Goal: Information Seeking & Learning: Learn about a topic

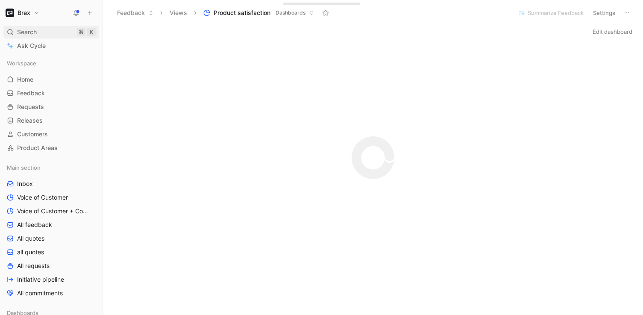
click at [51, 29] on div "Search ⌘ K" at bounding box center [51, 32] width 96 height 13
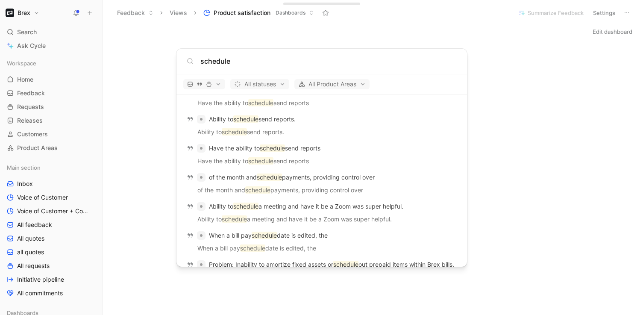
scroll to position [1010, 0]
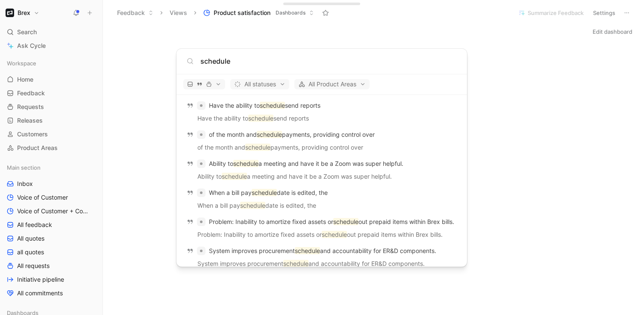
type input "schedule"
click at [52, 172] on body "Brex Search ⌘ K Ask Cycle Workspace Home G then H Feedback G then F Requests G …" at bounding box center [321, 157] width 643 height 315
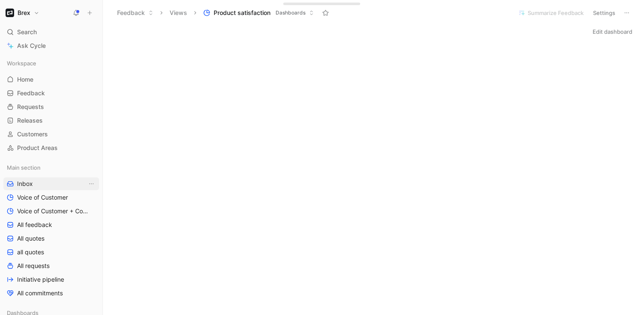
click at [34, 185] on link "Inbox" at bounding box center [51, 183] width 96 height 13
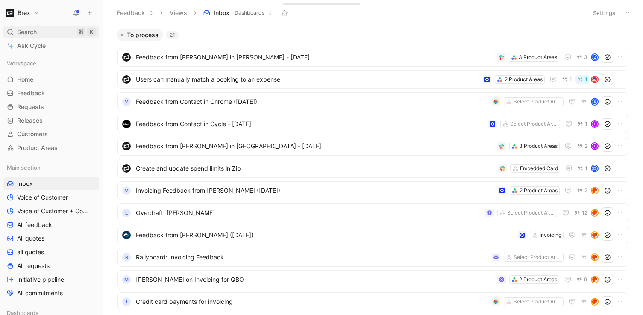
click at [27, 29] on span "Search" at bounding box center [27, 32] width 20 height 10
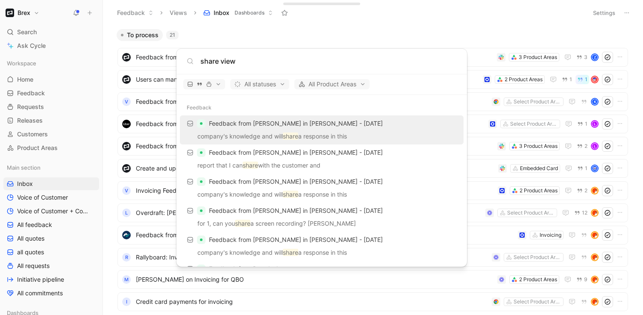
type input "share view"
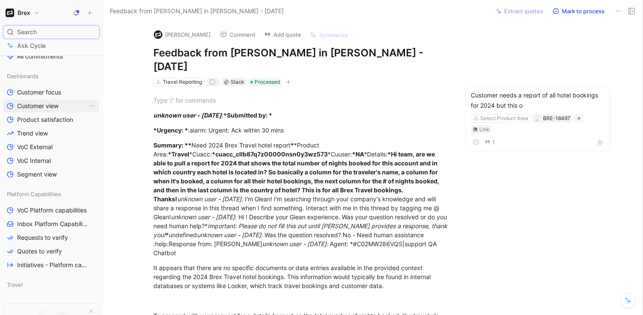
scroll to position [245, 0]
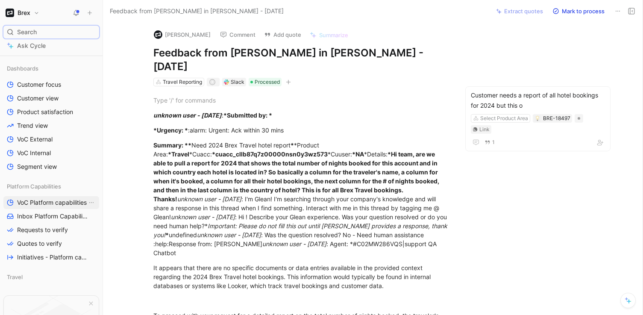
click at [43, 206] on span "VoC Platform capabilities" at bounding box center [52, 202] width 70 height 9
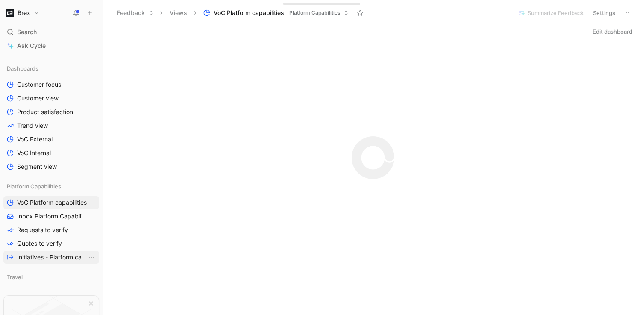
click at [41, 259] on span "Initiatives - Platform capabilities" at bounding box center [52, 257] width 70 height 9
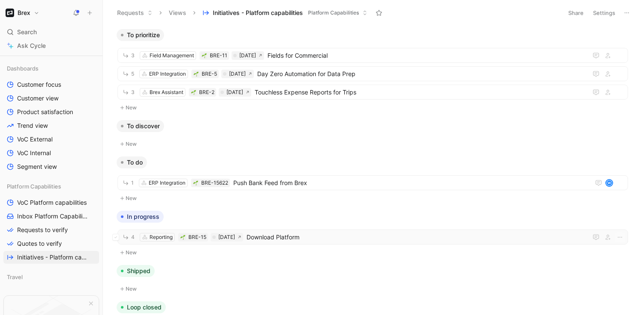
click at [282, 239] on span "Download Platform" at bounding box center [416, 237] width 338 height 10
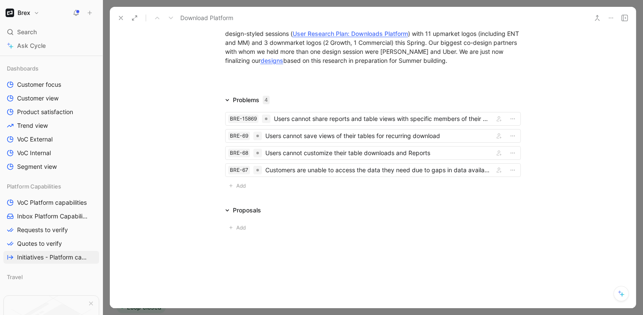
scroll to position [1515, 0]
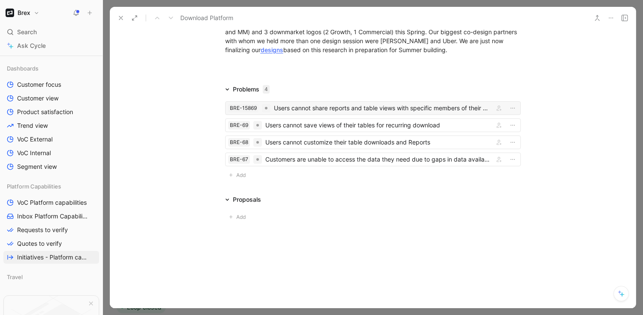
click at [327, 109] on div "Users cannot share reports and table views with specific members of their organ…" at bounding box center [382, 108] width 217 height 10
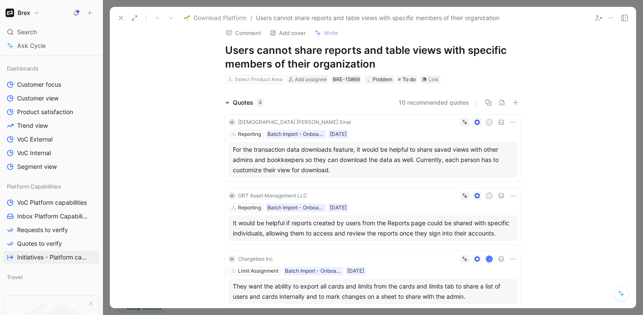
scroll to position [12, 0]
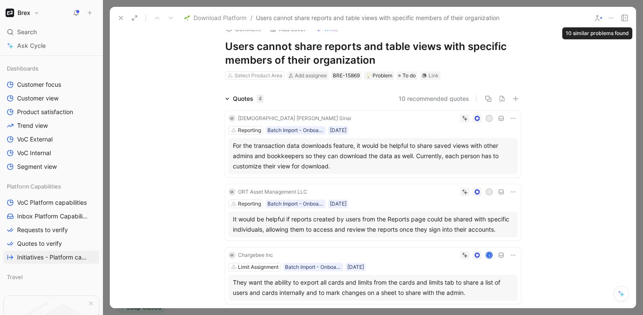
click at [597, 16] on use at bounding box center [598, 17] width 4 height 5
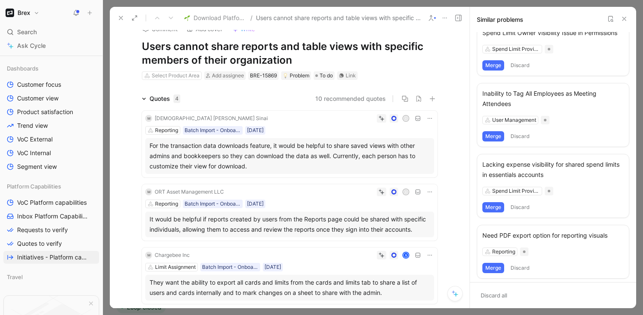
scroll to position [429, 0]
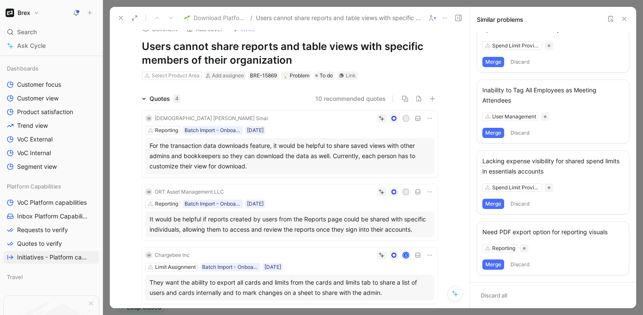
click at [624, 22] on button at bounding box center [624, 19] width 10 height 10
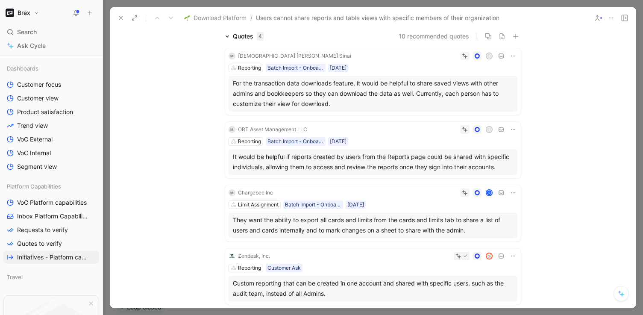
scroll to position [0, 0]
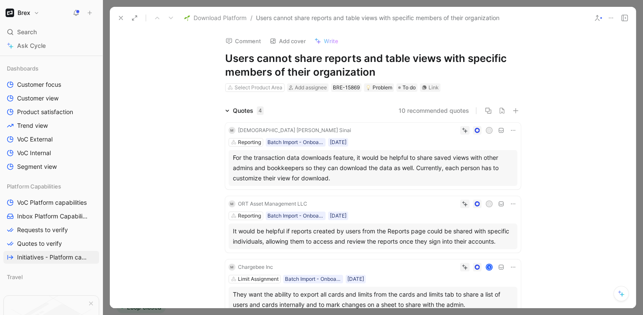
click at [123, 21] on button at bounding box center [121, 18] width 12 height 12
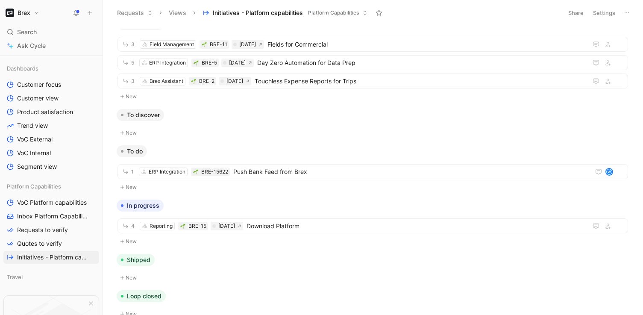
scroll to position [12, 0]
click at [327, 224] on span "Download Platform" at bounding box center [416, 226] width 338 height 10
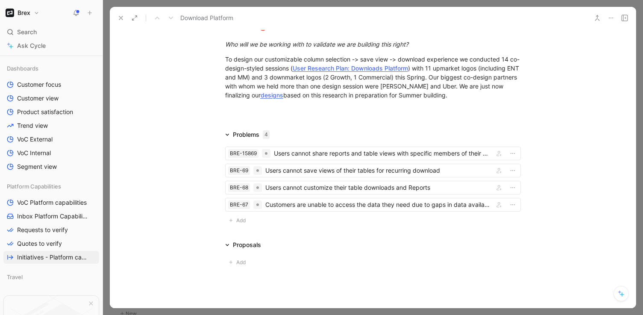
scroll to position [1463, 0]
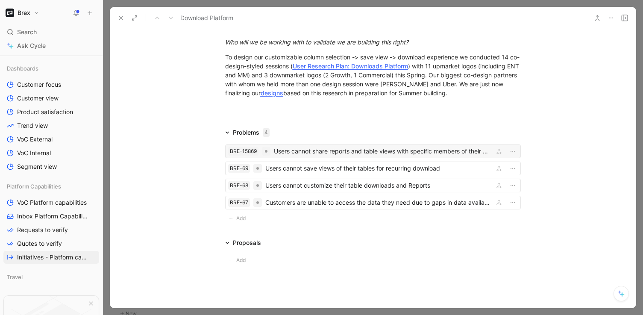
click at [368, 156] on div "Users cannot share reports and table views with specific members of their organ…" at bounding box center [382, 151] width 217 height 10
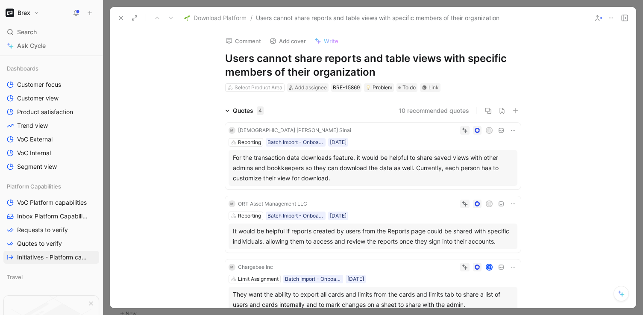
click at [241, 113] on div "Quotes 4" at bounding box center [248, 111] width 31 height 10
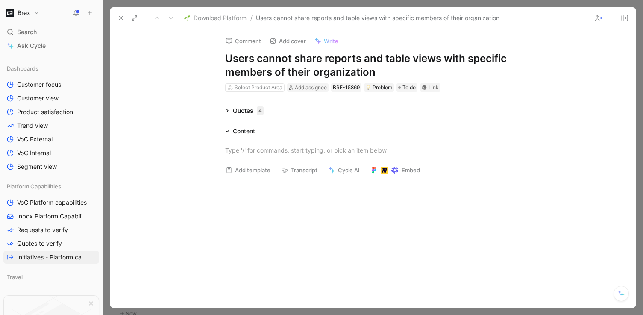
click at [241, 113] on div "Quotes 4" at bounding box center [248, 111] width 31 height 10
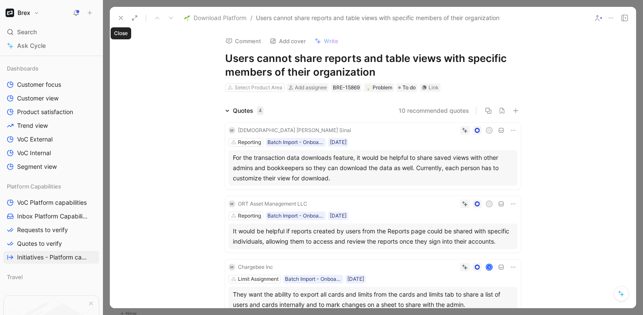
click at [122, 17] on icon at bounding box center [121, 18] width 7 height 7
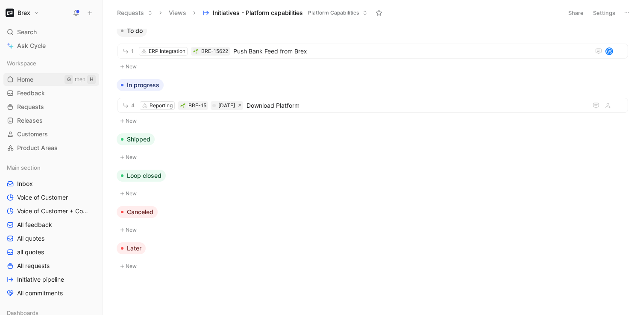
click at [38, 76] on link "Home G then H" at bounding box center [51, 79] width 96 height 13
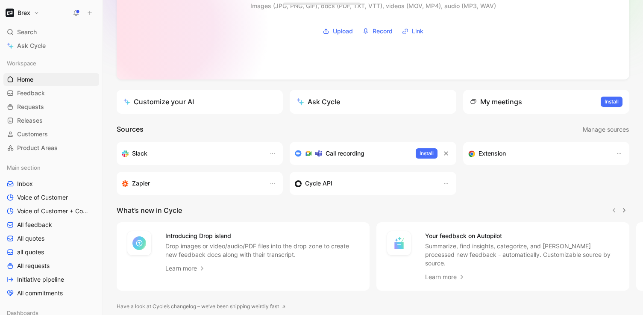
scroll to position [130, 0]
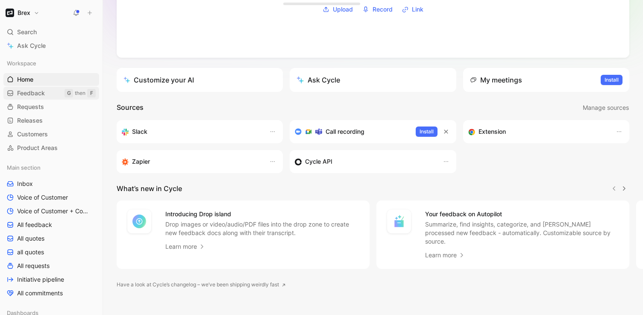
click at [45, 95] on span "Feedback" at bounding box center [31, 93] width 28 height 9
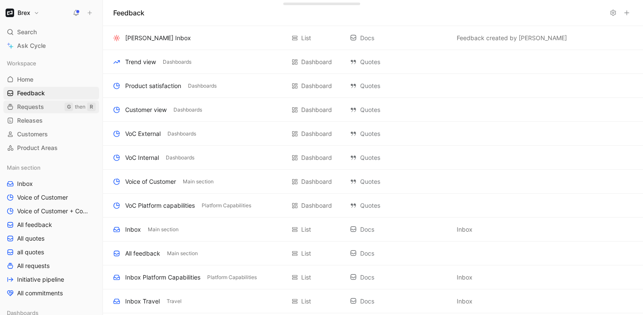
click at [42, 112] on link "Requests G then R" at bounding box center [51, 106] width 96 height 13
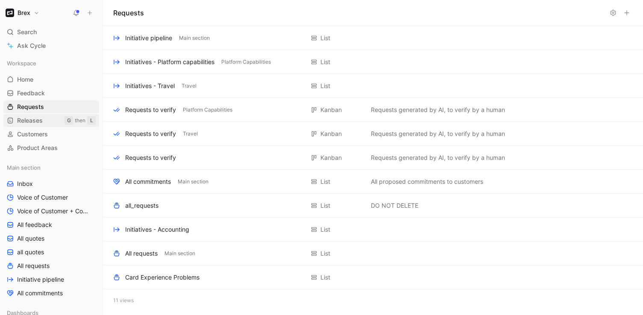
click at [41, 124] on span "Releases" at bounding box center [30, 120] width 26 height 9
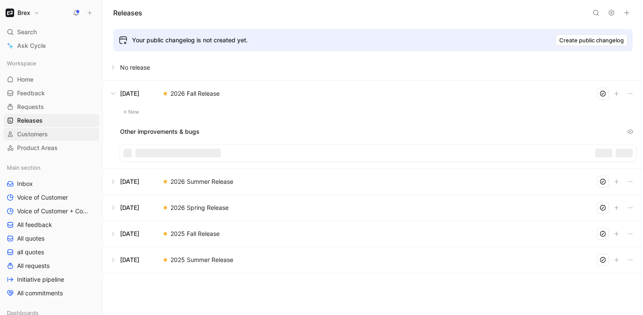
click at [40, 135] on span "Customers" at bounding box center [32, 134] width 31 height 9
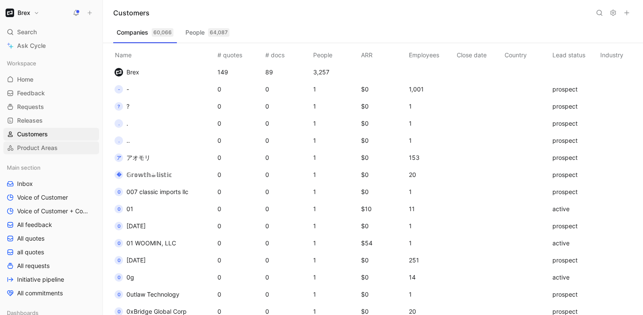
click at [42, 148] on span "Product Areas" at bounding box center [37, 148] width 41 height 9
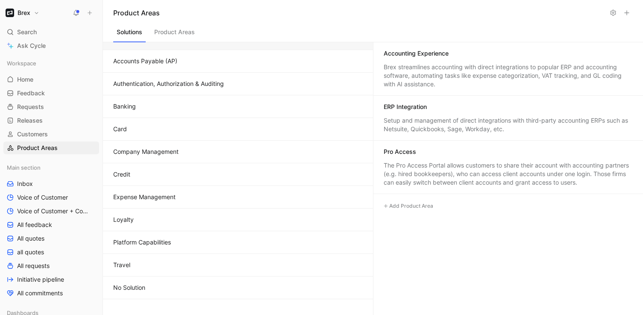
scroll to position [68, 0]
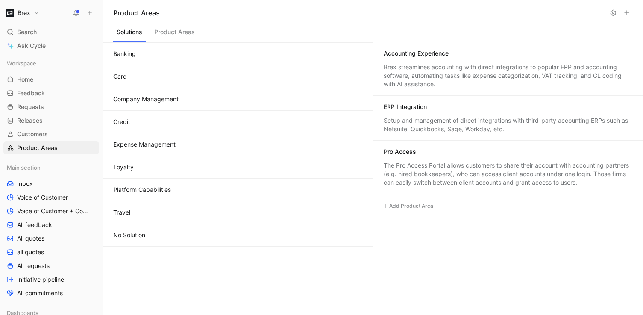
click at [153, 188] on button "Platform Capabilities" at bounding box center [238, 190] width 270 height 23
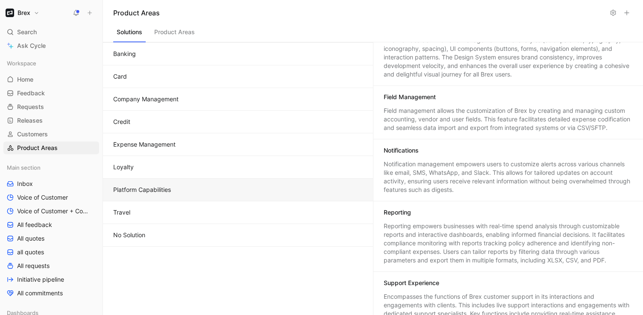
scroll to position [234, 0]
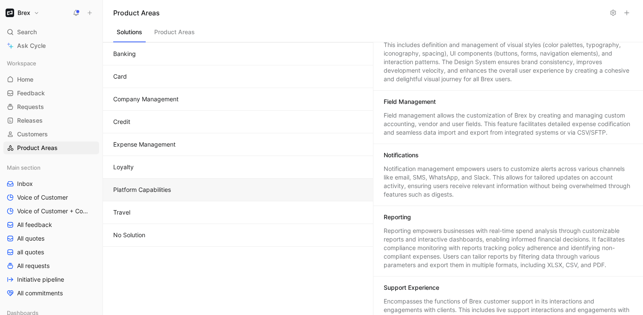
click at [418, 237] on div "Reporting empowers businesses with real-time spend analysis through customizabl…" at bounding box center [508, 248] width 249 height 43
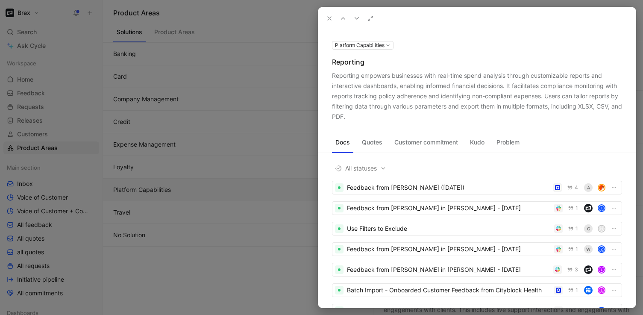
click at [508, 143] on button "Problem" at bounding box center [508, 143] width 30 height 14
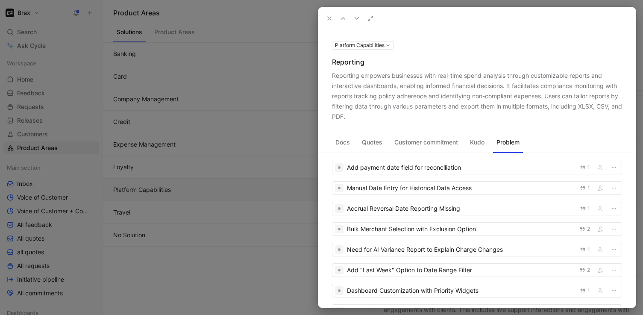
scroll to position [37, 0]
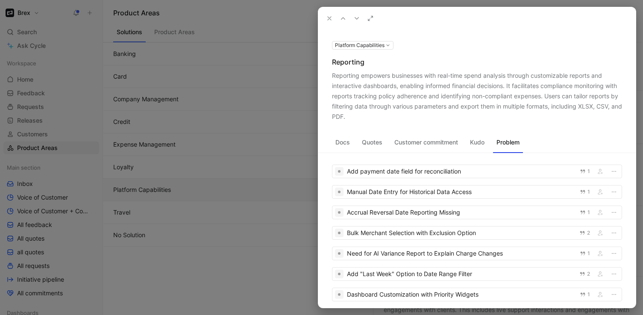
click at [230, 263] on div at bounding box center [321, 157] width 643 height 315
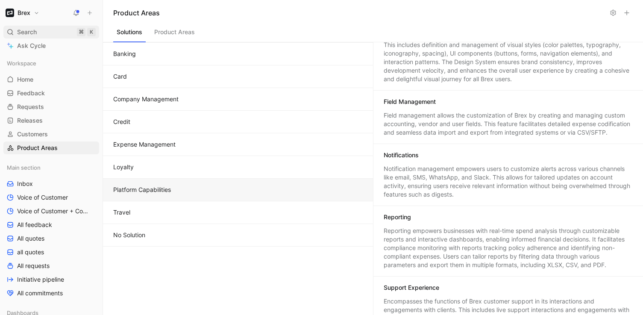
click at [32, 32] on span "Search" at bounding box center [27, 32] width 20 height 10
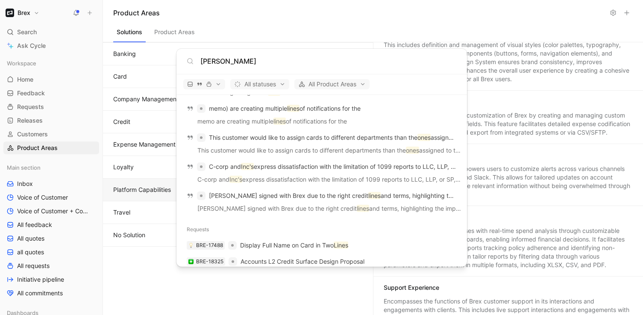
scroll to position [618, 0]
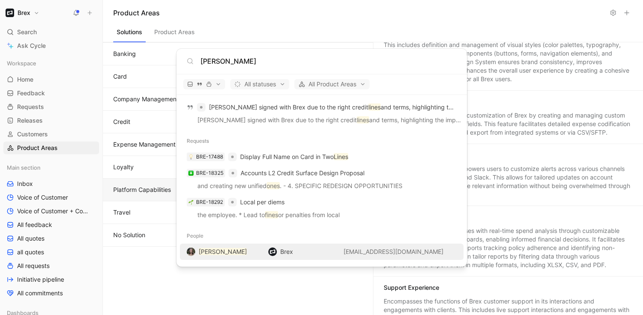
type input "ines kirby"
click at [215, 258] on div "Ines Kirby Brex ikirby@brex.com" at bounding box center [322, 251] width 279 height 15
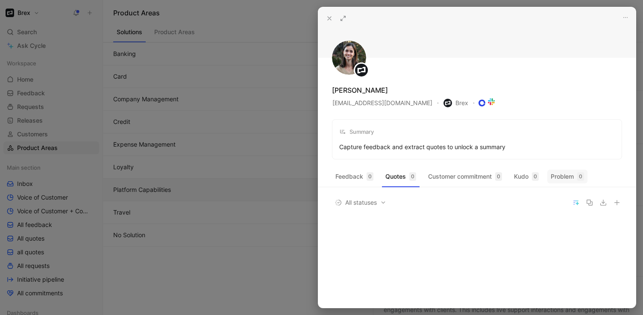
click at [579, 175] on button "Problem 0" at bounding box center [568, 177] width 40 height 14
click at [528, 178] on button "Kudo 0" at bounding box center [527, 177] width 32 height 14
click at [477, 175] on button "Customer commitment 0" at bounding box center [465, 177] width 81 height 14
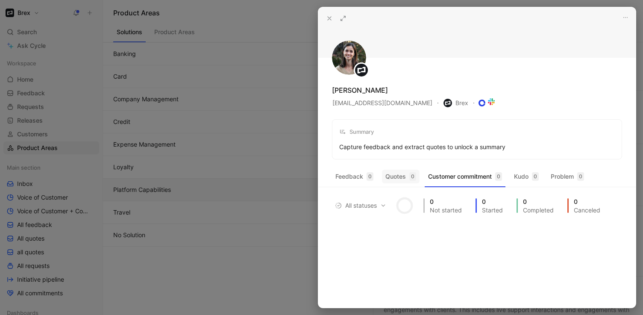
click at [406, 175] on button "Quotes 0" at bounding box center [401, 177] width 38 height 14
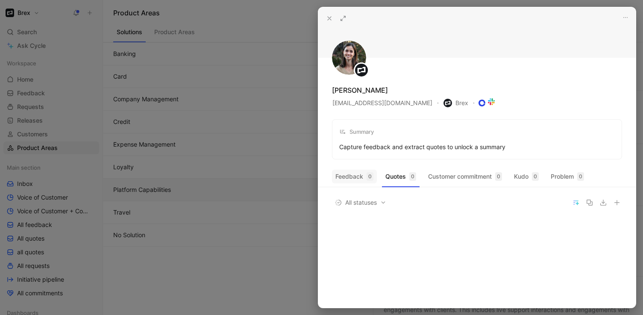
click at [351, 175] on button "Feedback 0" at bounding box center [354, 177] width 45 height 14
click at [327, 15] on icon at bounding box center [329, 18] width 7 height 7
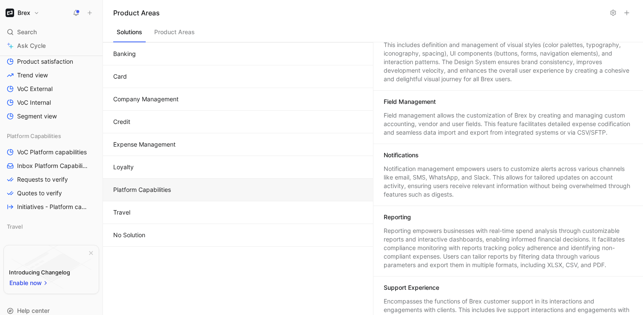
scroll to position [318, 0]
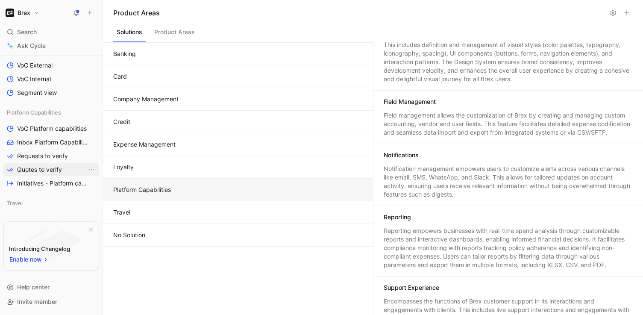
click at [47, 164] on link "Quotes to verify" at bounding box center [51, 169] width 96 height 13
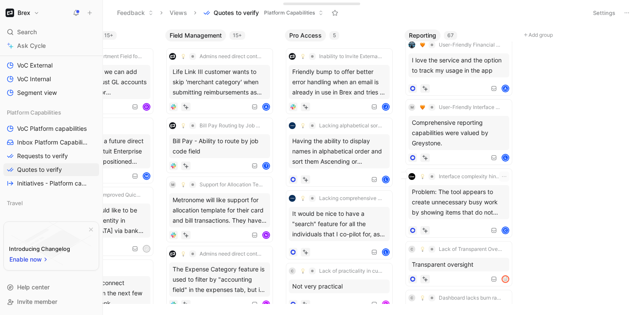
scroll to position [2882, 0]
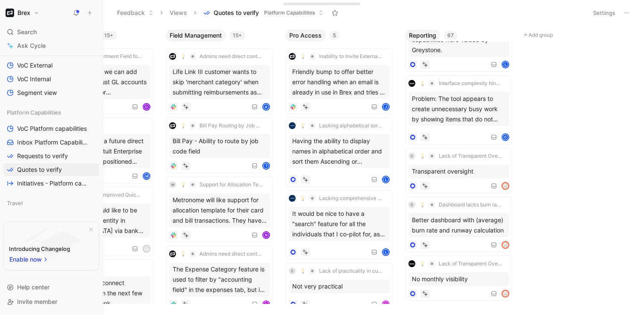
click at [177, 15] on button "Views" at bounding box center [178, 12] width 25 height 13
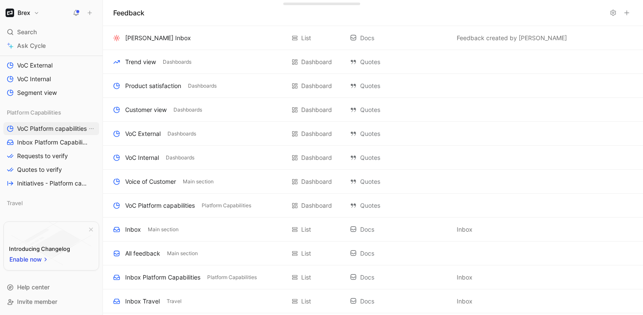
click at [44, 129] on span "VoC Platform capabilities" at bounding box center [52, 128] width 70 height 9
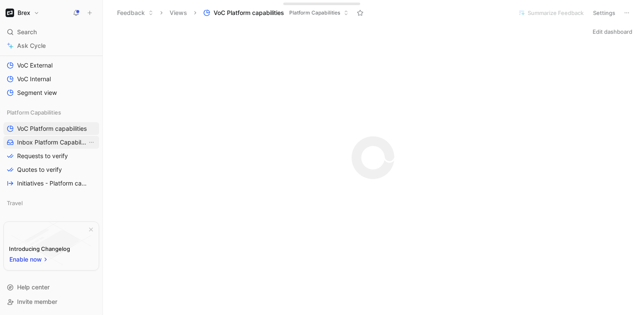
click at [43, 144] on span "Inbox Platform Capabilities" at bounding box center [52, 142] width 70 height 9
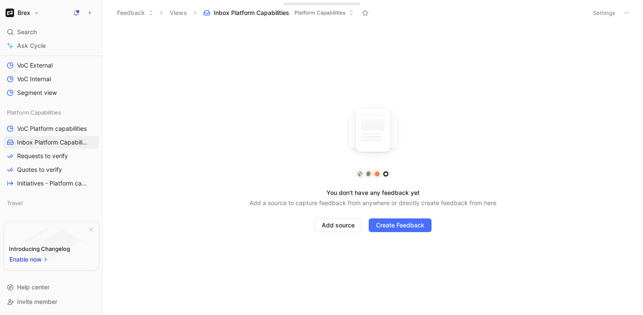
click at [26, 11] on h1 "Brex" at bounding box center [24, 13] width 13 height 8
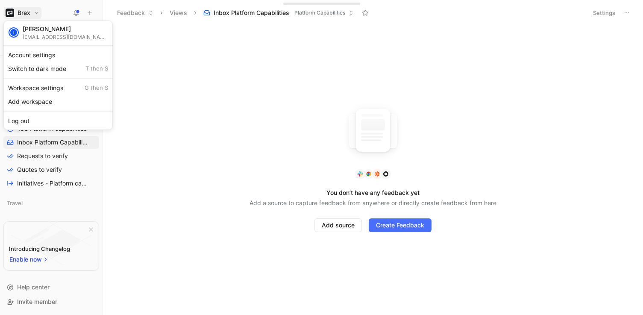
click at [30, 15] on div at bounding box center [321, 157] width 643 height 315
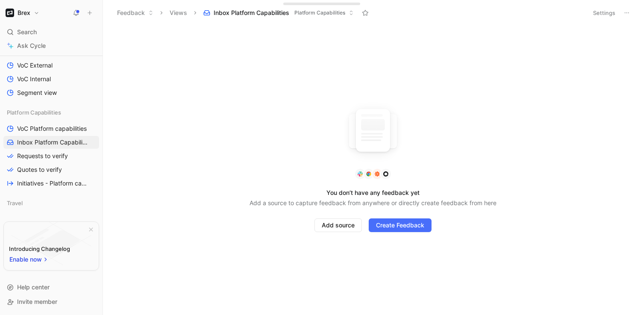
click at [628, 13] on icon at bounding box center [627, 12] width 7 height 7
click at [173, 12] on button "Views" at bounding box center [178, 12] width 25 height 13
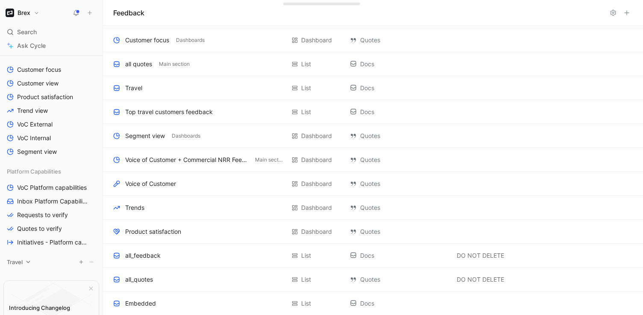
scroll to position [254, 0]
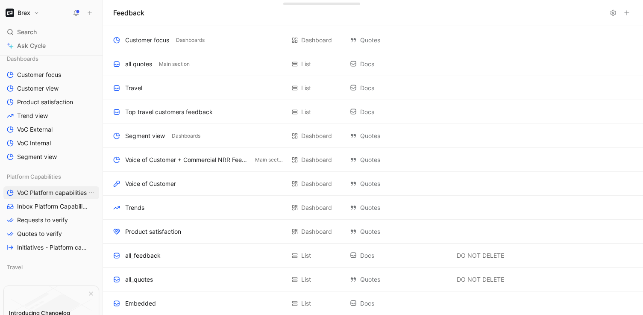
click at [38, 197] on span "VoC Platform capabilities" at bounding box center [52, 193] width 70 height 9
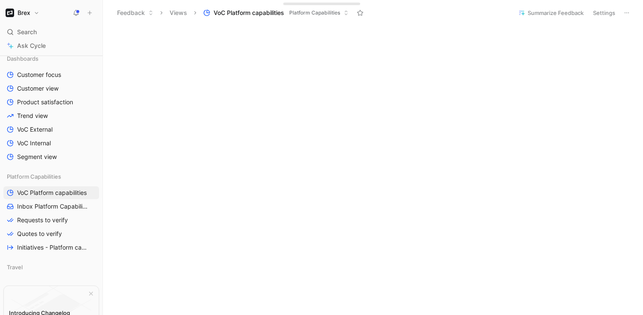
scroll to position [330, 0]
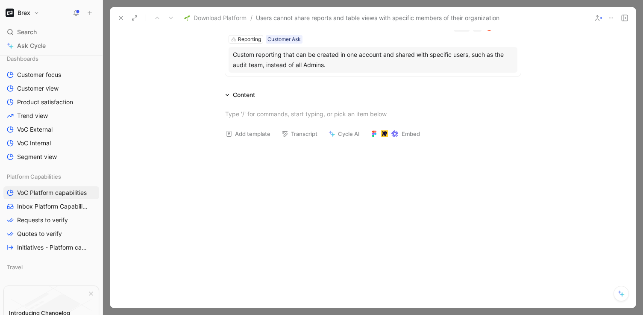
scroll to position [317, 0]
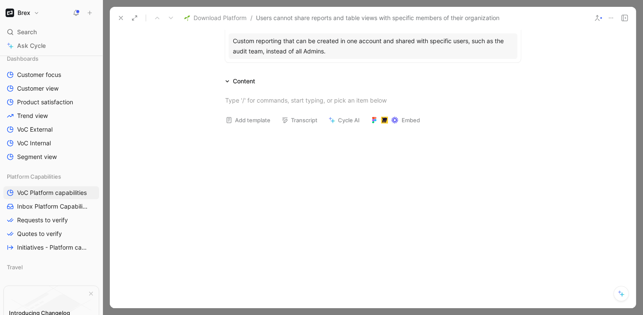
click at [121, 18] on icon at bounding box center [121, 18] width 7 height 7
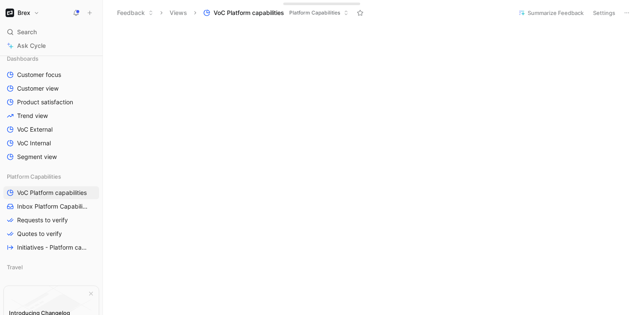
scroll to position [413, 0]
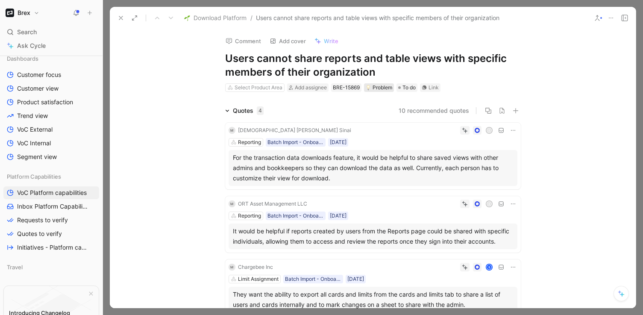
click at [380, 86] on div "Problem" at bounding box center [379, 87] width 27 height 9
click at [265, 91] on div "Select Product Area" at bounding box center [255, 87] width 60 height 9
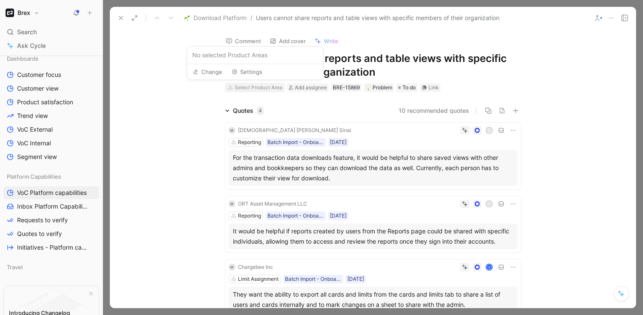
click at [265, 86] on div "Select Product Area" at bounding box center [259, 87] width 48 height 9
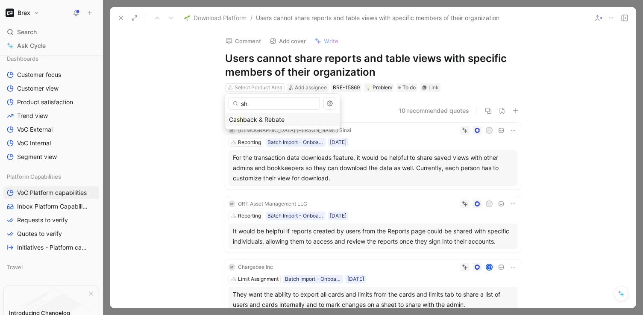
type input "s"
click at [118, 20] on icon at bounding box center [121, 18] width 7 height 7
click at [399, 160] on div "For the transaction data downloads feature, it would be helpful to share saved …" at bounding box center [373, 168] width 280 height 31
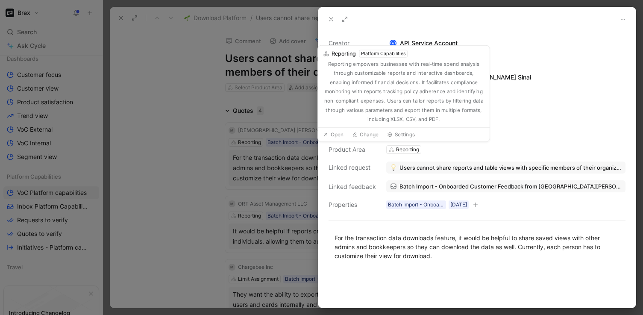
click at [407, 166] on span "Users cannot share reports and table views with specific members of their organ…" at bounding box center [511, 168] width 222 height 8
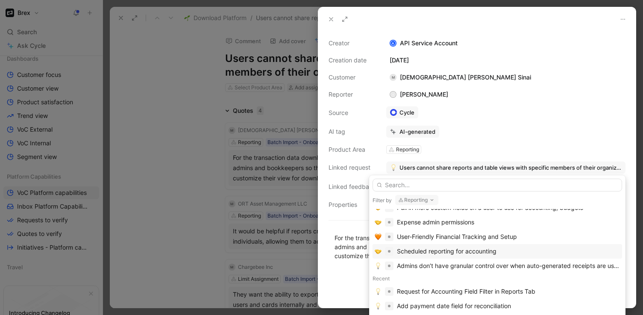
scroll to position [112, 0]
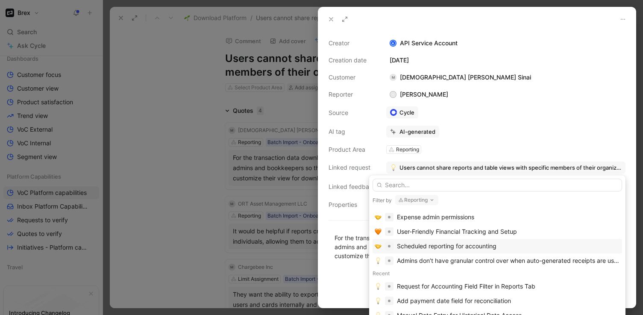
click at [436, 249] on div "Scheduled reporting for accounting" at bounding box center [447, 246] width 100 height 10
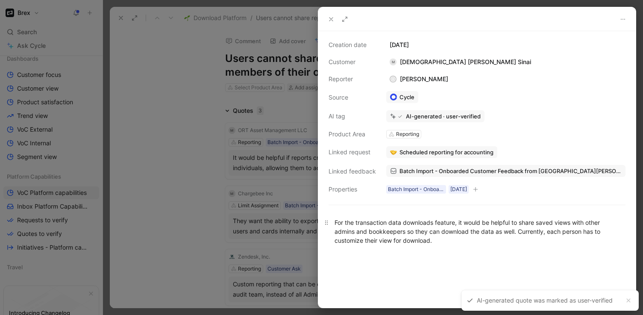
scroll to position [17, 0]
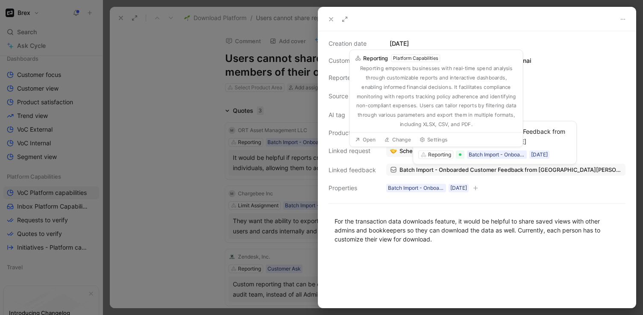
click at [402, 148] on span "Scheduled reporting for accounting" at bounding box center [447, 151] width 94 height 8
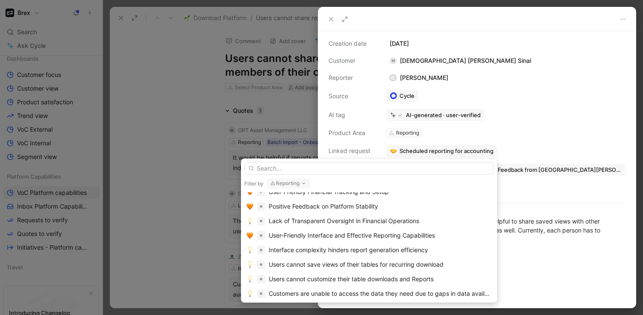
scroll to position [497, 0]
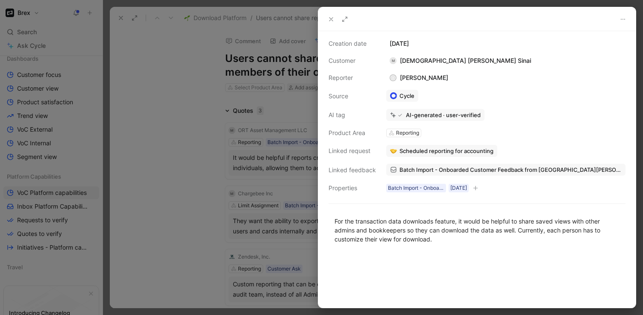
click at [439, 149] on span "Scheduled reporting for accounting" at bounding box center [447, 151] width 94 height 8
click at [486, 133] on button "Unlink" at bounding box center [477, 133] width 34 height 12
click at [283, 106] on div at bounding box center [321, 157] width 643 height 315
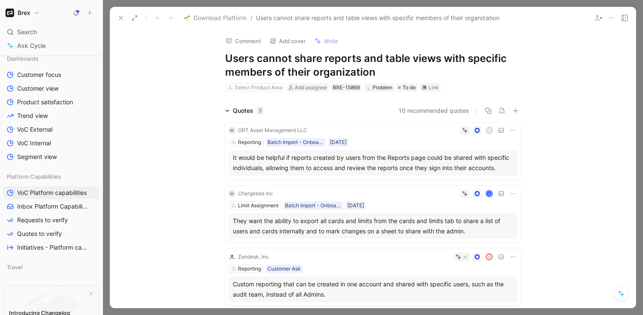
click at [123, 18] on icon at bounding box center [121, 18] width 7 height 7
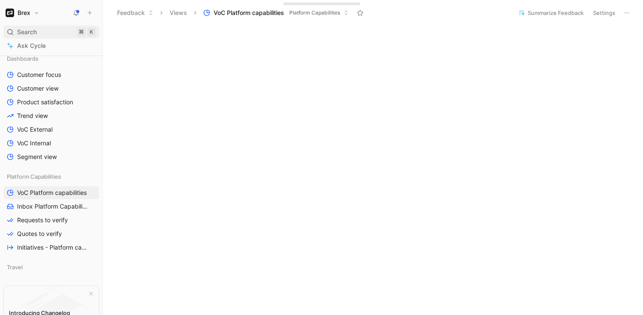
click at [34, 34] on span "Search" at bounding box center [27, 32] width 20 height 10
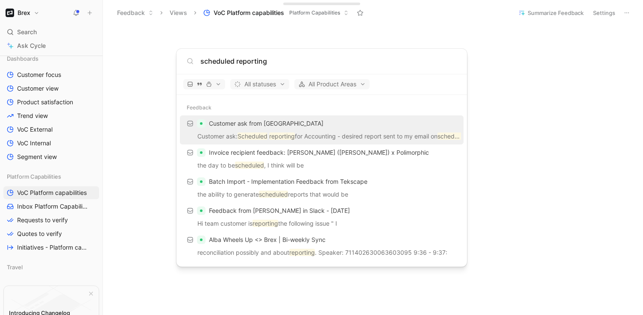
type input "scheduled reporting"
click at [253, 90] on div "All statuses All Product Areas" at bounding box center [322, 84] width 291 height 21
click at [253, 86] on span "All statuses" at bounding box center [259, 84] width 51 height 10
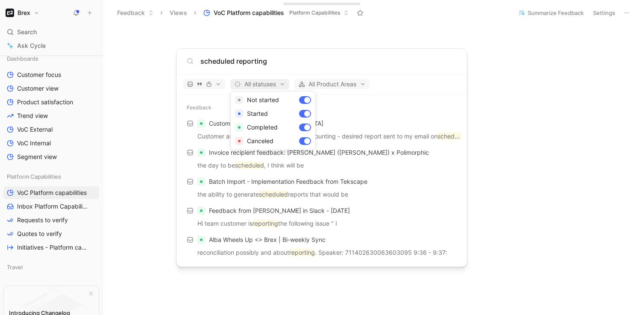
click at [253, 86] on div at bounding box center [321, 157] width 643 height 315
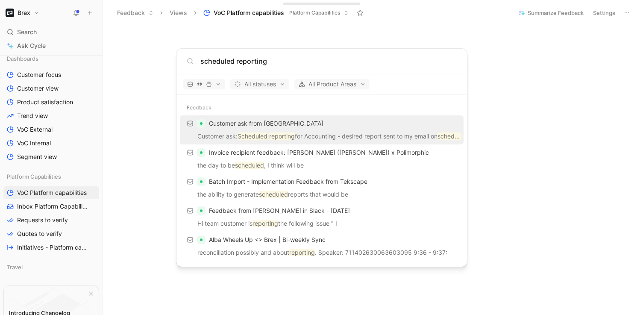
click at [238, 137] on p "Customer ask: Scheduled reporting for Accounting - desired report sent to my em…" at bounding box center [322, 137] width 279 height 13
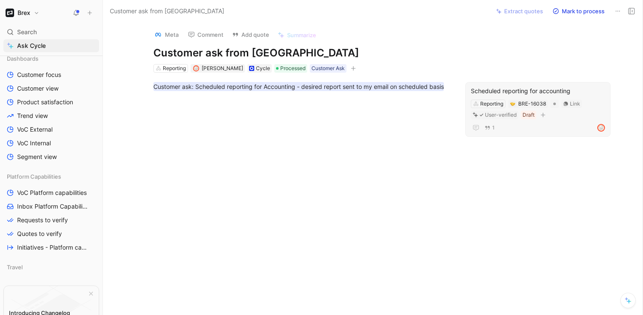
click at [515, 90] on div "Scheduled reporting for accounting" at bounding box center [538, 91] width 134 height 10
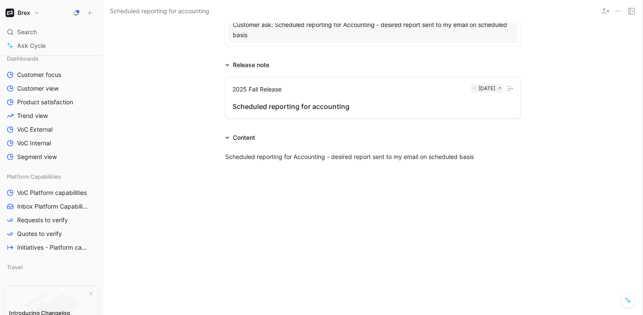
scroll to position [124, 0]
click at [295, 92] on div "2025 Fall Release Oct 19, 2025" at bounding box center [373, 88] width 281 height 10
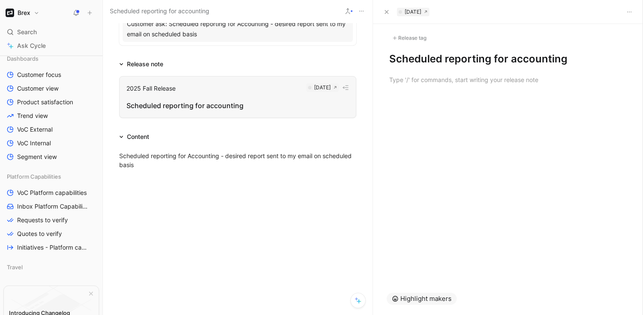
scroll to position [116, 0]
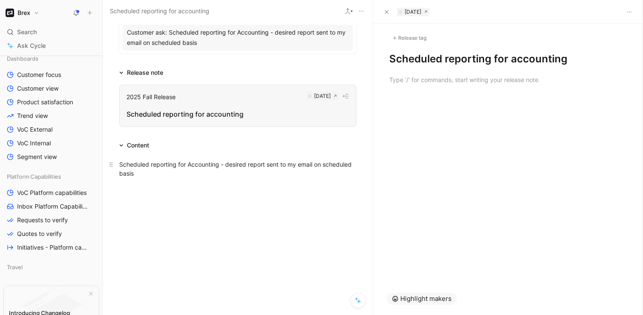
click at [253, 165] on span "Scheduled reporting for Accounting - desired report sent to my email on schedul…" at bounding box center [236, 169] width 234 height 16
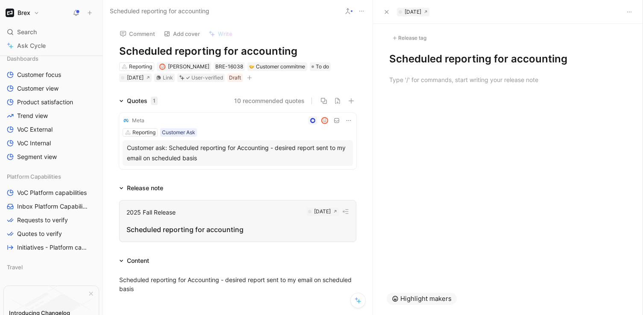
scroll to position [0, 0]
click at [256, 67] on div "Customer commitment" at bounding box center [277, 67] width 56 height 9
click at [48, 33] on div "Search ⌘ K" at bounding box center [51, 32] width 96 height 13
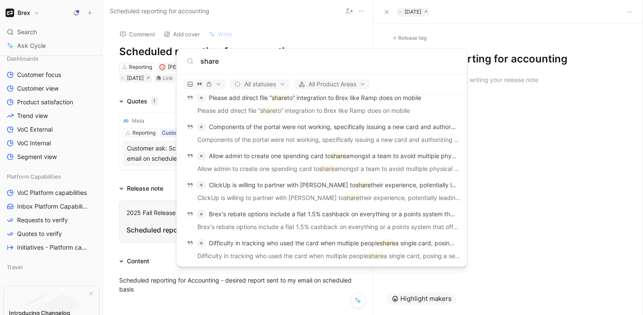
scroll to position [830, 0]
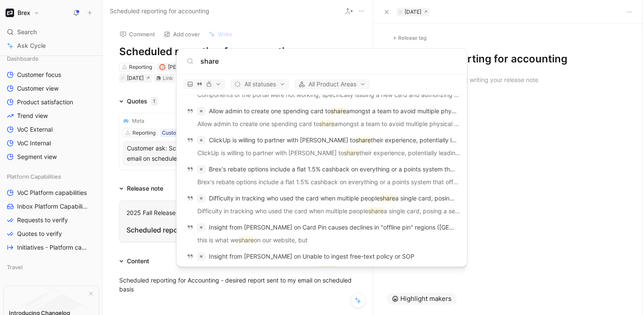
type input "share"
click at [47, 224] on body "Brex Search ⌘ K Ask Cycle Workspace Home G then H Feedback G then F Requests G …" at bounding box center [321, 157] width 643 height 315
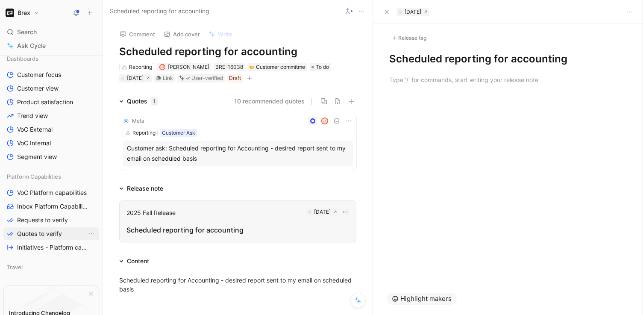
click at [45, 231] on span "Quotes to verify" at bounding box center [39, 234] width 45 height 9
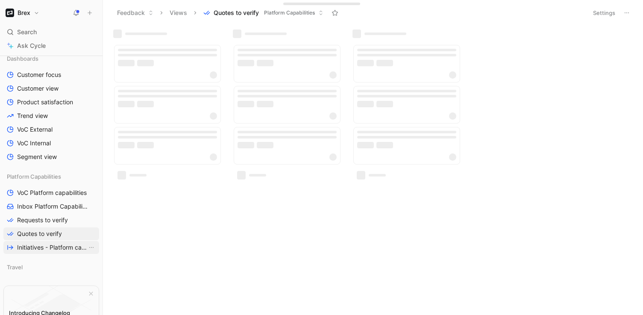
click at [43, 253] on link "Initiatives - Platform capabilities" at bounding box center [51, 247] width 96 height 13
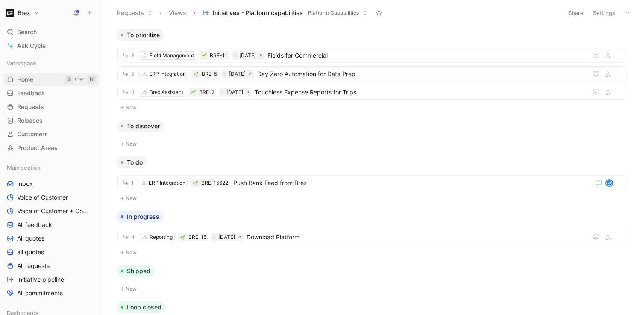
click at [35, 83] on link "Home G then H" at bounding box center [51, 79] width 96 height 13
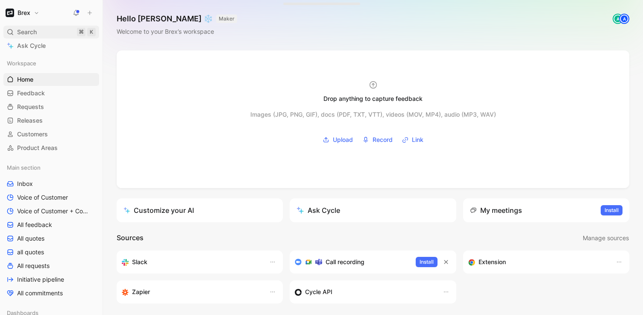
click at [26, 32] on span "Search" at bounding box center [27, 32] width 20 height 10
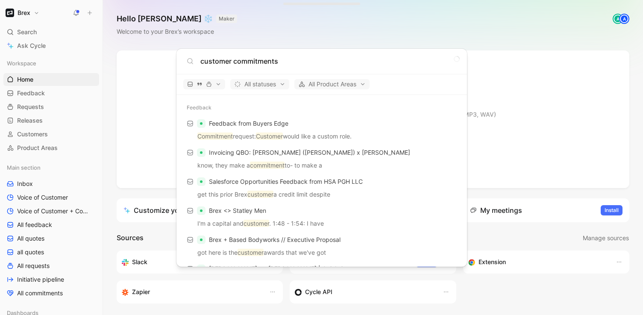
type input "customer commitments"
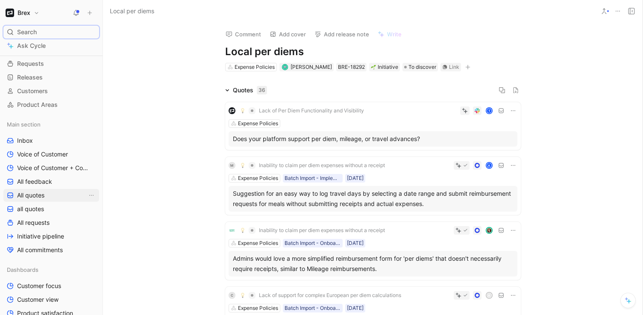
scroll to position [41, 0]
click at [44, 251] on span "All commitments" at bounding box center [40, 252] width 46 height 9
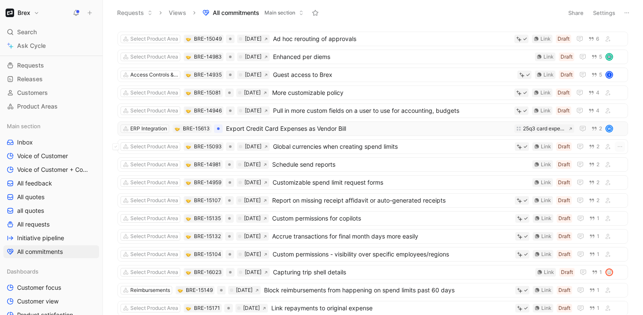
scroll to position [14, 0]
click at [316, 74] on span "Guest access to Brex" at bounding box center [393, 74] width 241 height 10
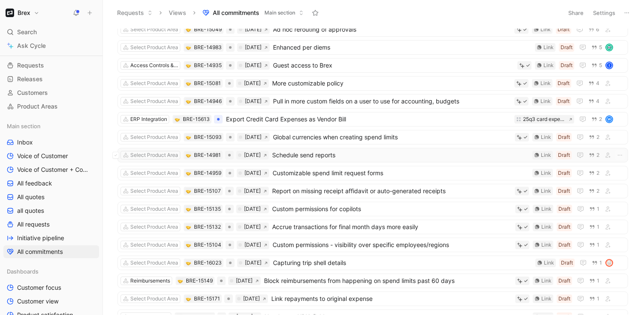
click at [323, 156] on span "Schedule send reports" at bounding box center [400, 155] width 257 height 10
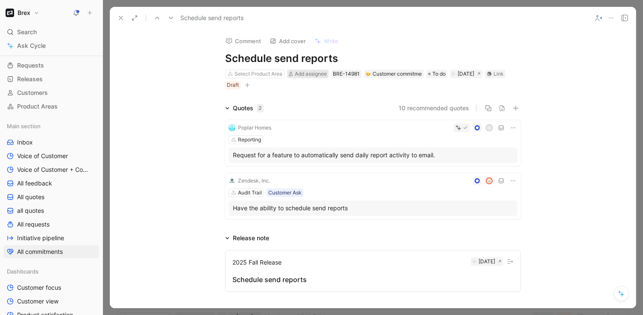
click at [306, 77] on span "Add assignee" at bounding box center [311, 74] width 32 height 6
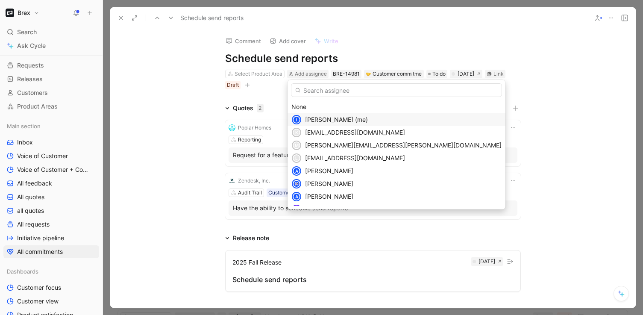
click at [318, 120] on span "Ines Kirby (me)" at bounding box center [336, 119] width 63 height 7
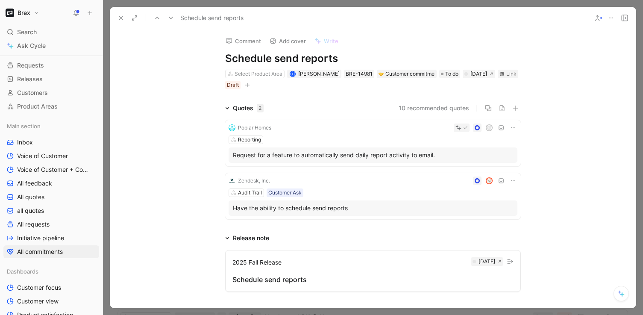
click at [560, 97] on div "Comment Add cover Write Schedule send reports Select Product Area I Ines Kirby …" at bounding box center [373, 168] width 526 height 279
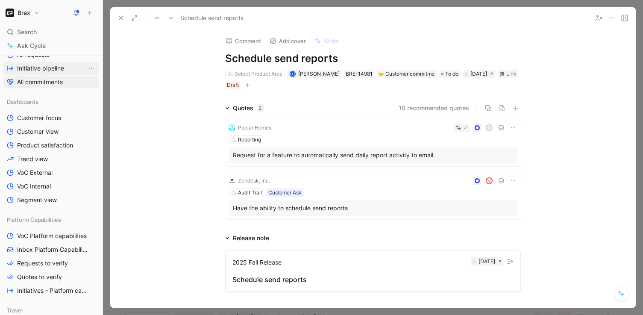
scroll to position [318, 0]
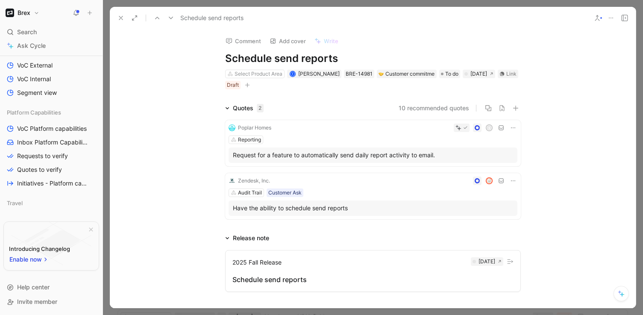
click at [116, 17] on button at bounding box center [121, 18] width 12 height 12
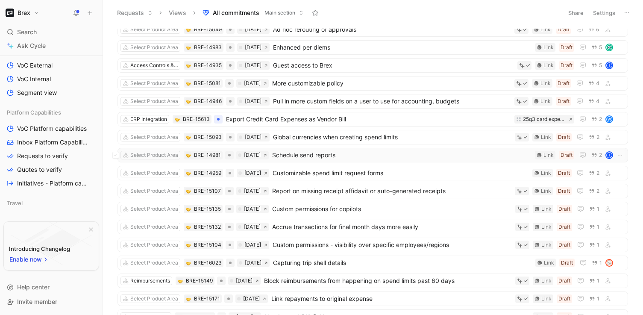
click at [323, 159] on span "Schedule send reports" at bounding box center [401, 155] width 259 height 10
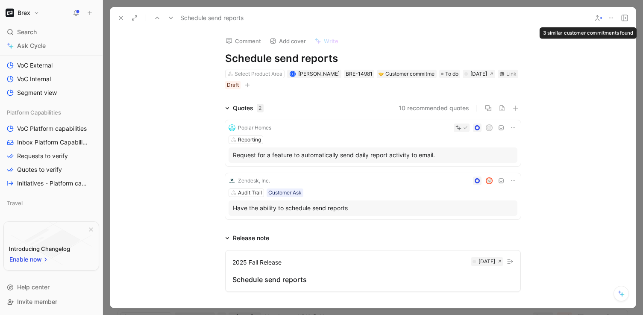
click at [598, 19] on use at bounding box center [598, 17] width 4 height 5
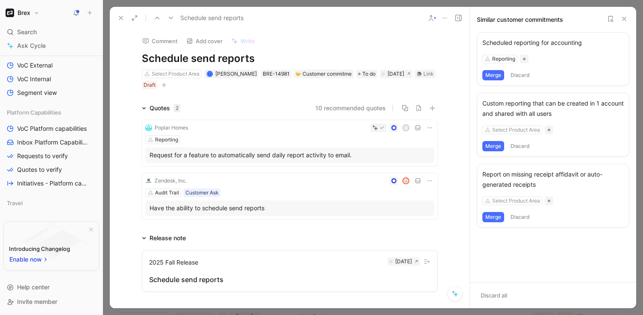
click at [494, 77] on button "Merge" at bounding box center [494, 75] width 22 height 10
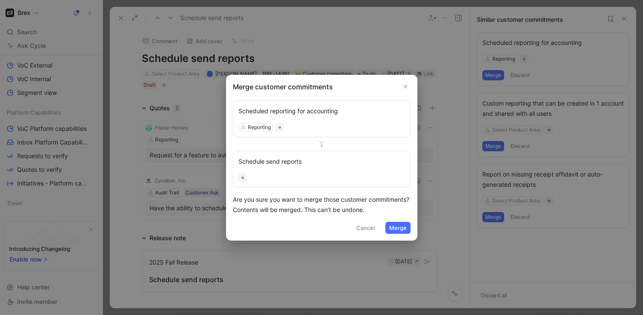
click at [401, 234] on button "Merge" at bounding box center [398, 228] width 25 height 12
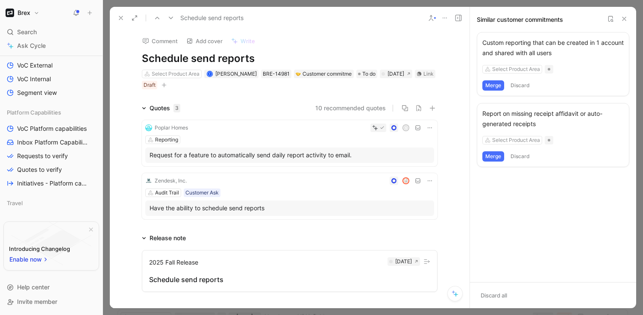
click at [530, 51] on div "Custom reporting that can be created in 1 account and shared with all users" at bounding box center [554, 48] width 142 height 21
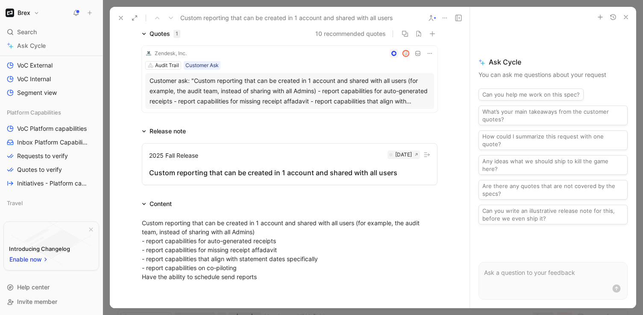
scroll to position [88, 0]
click at [118, 18] on icon at bounding box center [121, 18] width 7 height 7
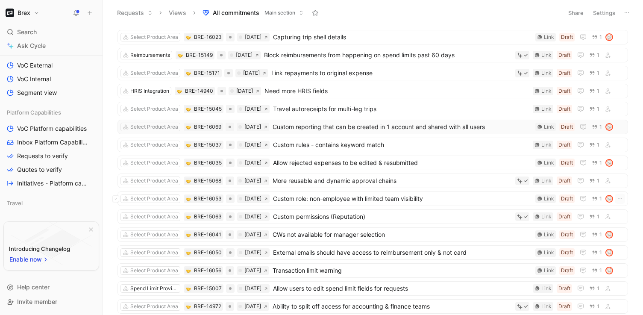
scroll to position [247, 0]
click at [348, 201] on span "Custom role: non-employee with limited team visibility" at bounding box center [402, 200] width 259 height 10
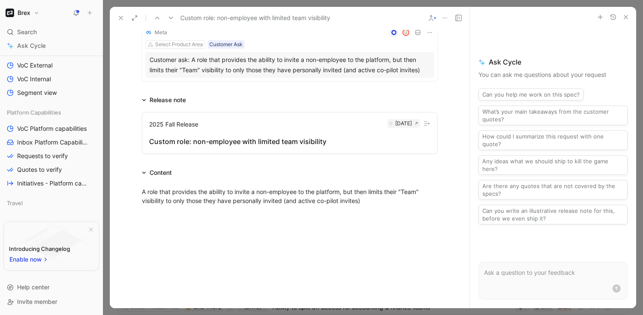
scroll to position [97, 0]
click at [120, 18] on icon at bounding box center [121, 18] width 7 height 7
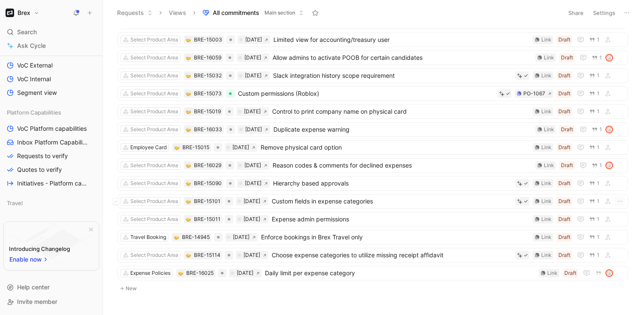
scroll to position [796, 0]
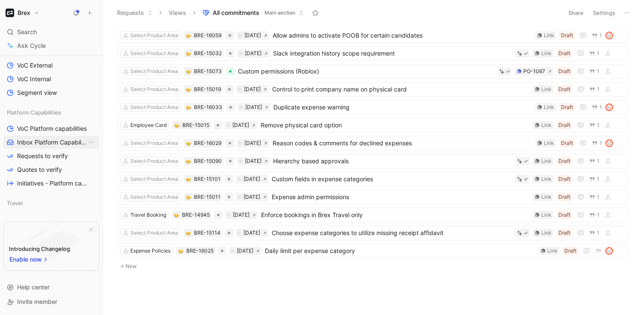
click at [38, 137] on link "Inbox Platform Capabilities" at bounding box center [51, 142] width 96 height 13
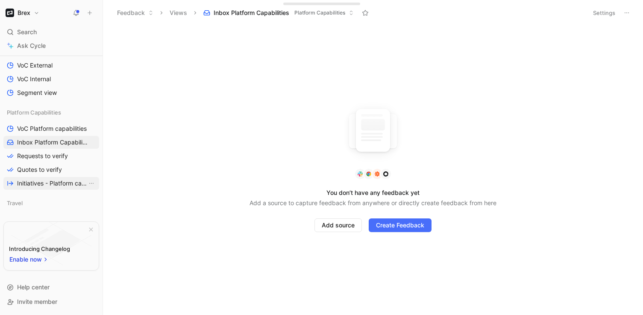
click at [33, 186] on span "Initiatives - Platform capabilities" at bounding box center [52, 183] width 70 height 9
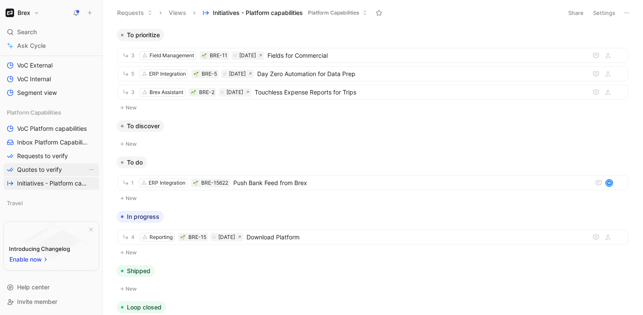
click at [41, 175] on link "Quotes to verify" at bounding box center [51, 169] width 96 height 13
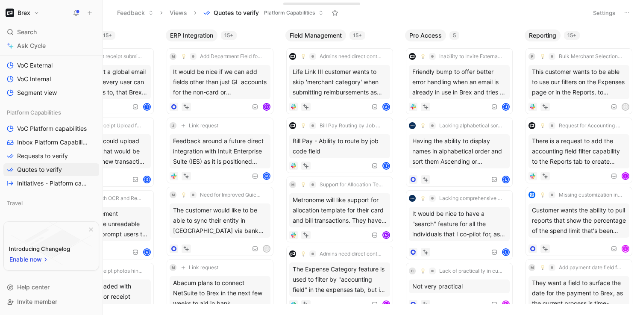
scroll to position [0, 124]
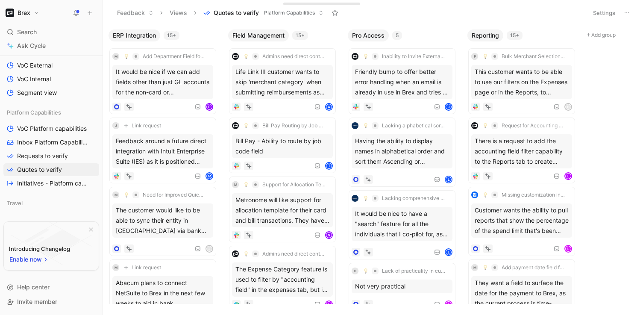
click at [516, 37] on div "15+" at bounding box center [515, 35] width 16 height 9
click at [484, 36] on span "Reporting" at bounding box center [485, 35] width 27 height 9
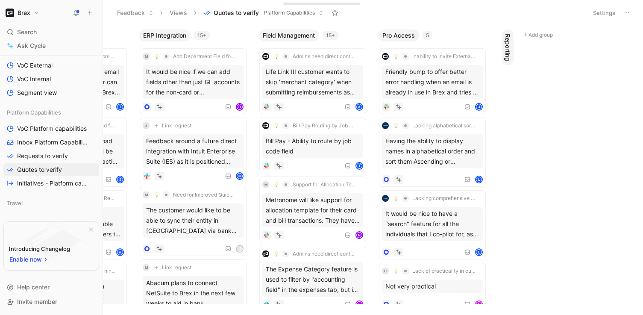
scroll to position [0, 94]
click at [513, 40] on button "Reporting" at bounding box center [508, 47] width 12 height 36
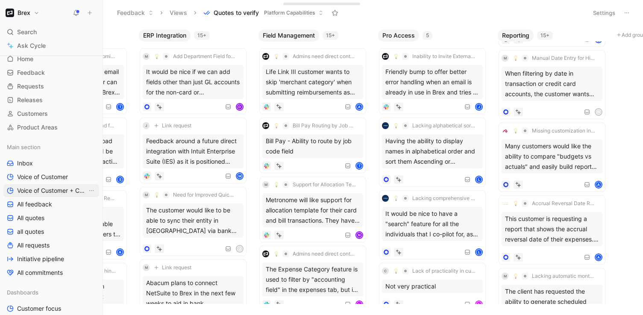
scroll to position [38, 0]
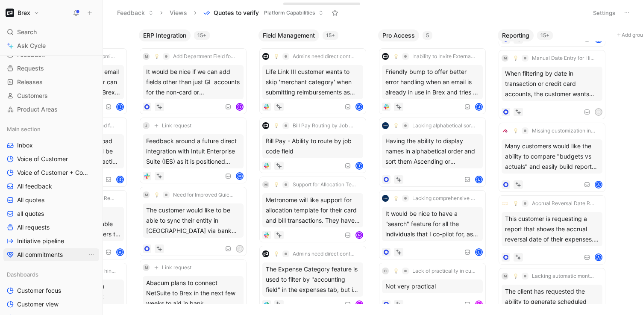
click at [44, 254] on span "All commitments" at bounding box center [40, 255] width 46 height 9
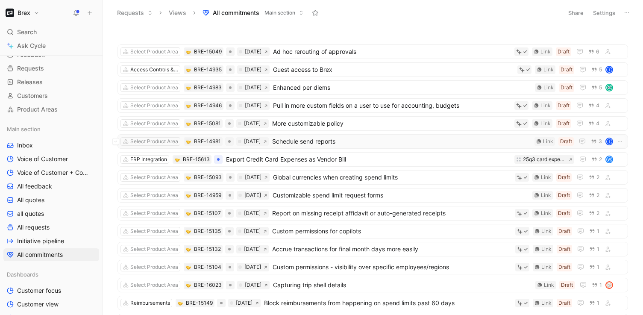
click at [327, 145] on span "Schedule send reports" at bounding box center [401, 141] width 259 height 10
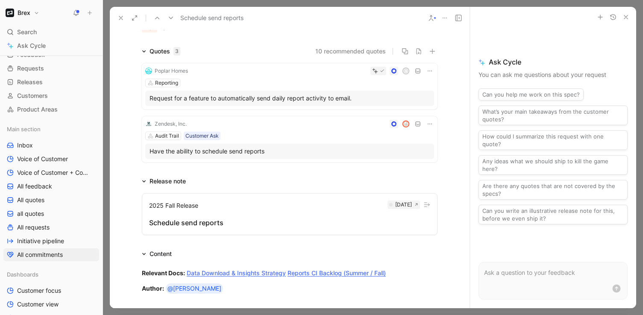
scroll to position [51, 0]
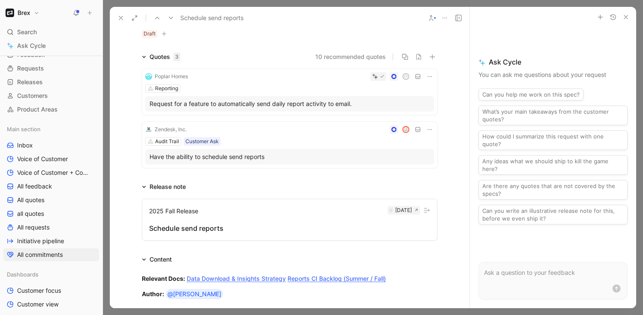
click at [344, 59] on button "10 recommended quotes" at bounding box center [350, 57] width 71 height 10
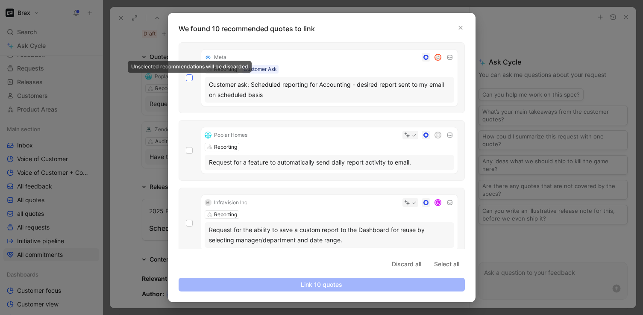
click at [189, 78] on icon at bounding box center [189, 78] width 4 height 3
click at [186, 74] on input "checkbox" at bounding box center [186, 74] width 0 height 0
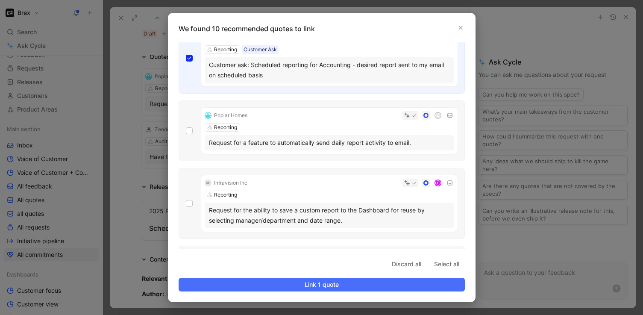
scroll to position [23, 0]
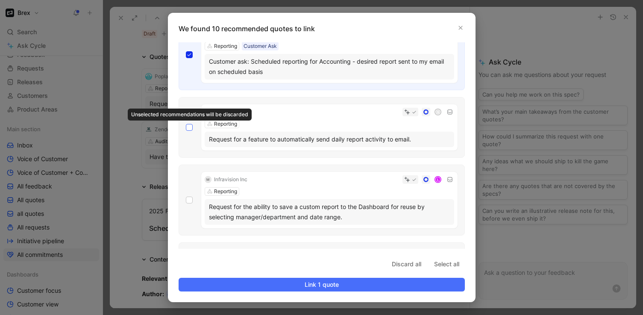
click at [189, 129] on icon at bounding box center [189, 127] width 5 height 5
click at [186, 147] on input "checkbox" at bounding box center [186, 147] width 0 height 0
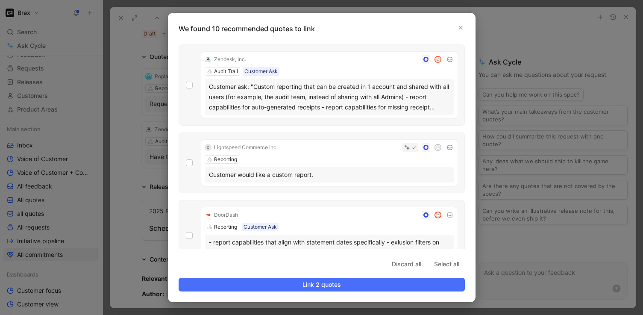
scroll to position [526, 0]
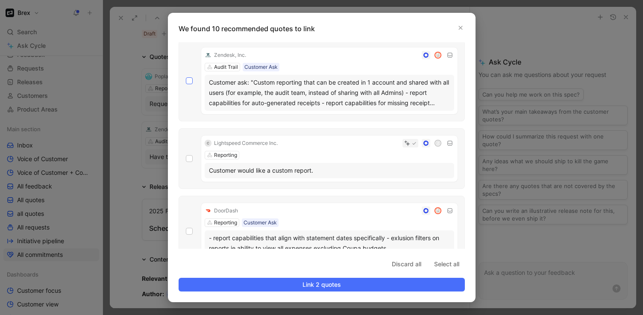
click at [188, 83] on icon at bounding box center [189, 80] width 5 height 5
click at [189, 81] on icon at bounding box center [189, 80] width 5 height 5
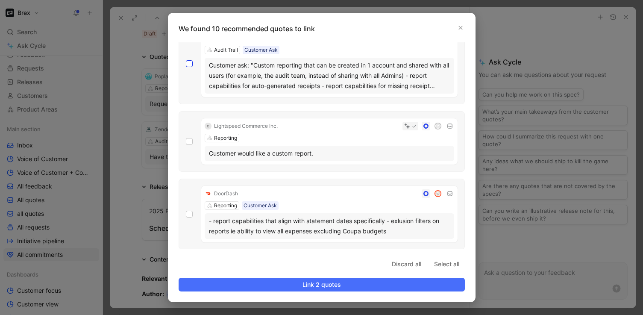
scroll to position [544, 0]
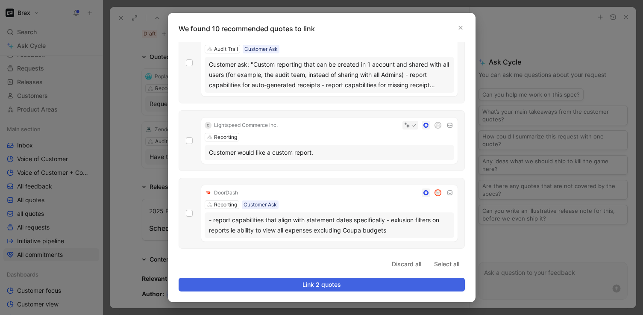
click at [280, 286] on span "Link 2 quotes" at bounding box center [322, 285] width 272 height 10
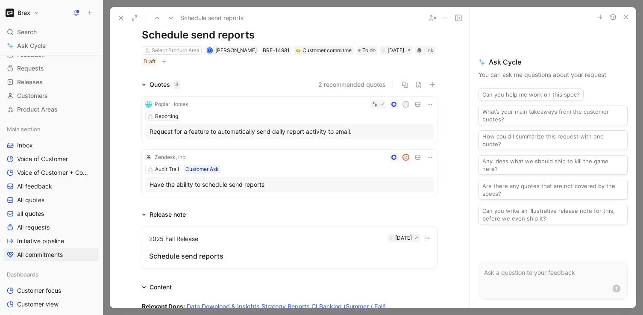
scroll to position [22, 0]
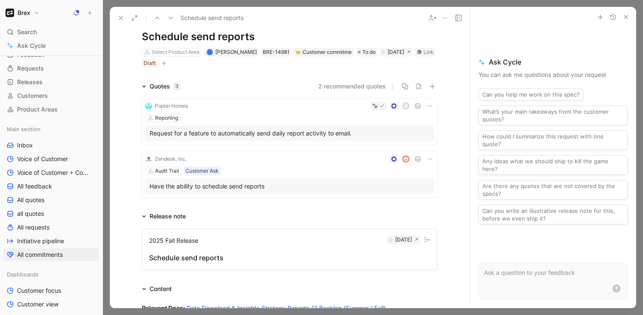
click at [164, 84] on div "Quotes 3" at bounding box center [165, 86] width 31 height 10
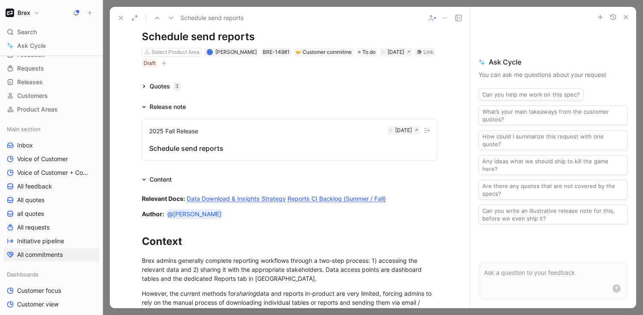
click at [164, 84] on div "Quotes 3" at bounding box center [165, 86] width 31 height 10
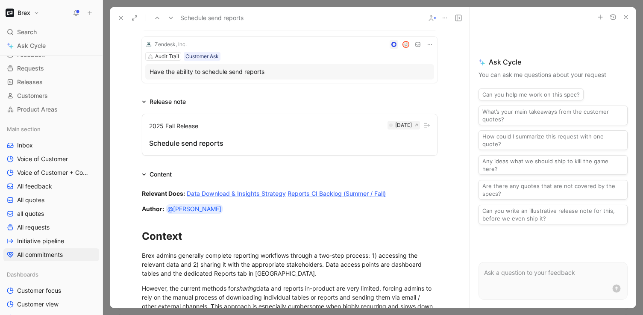
scroll to position [0, 0]
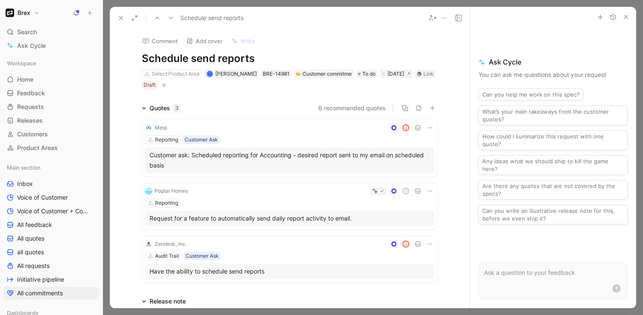
click at [122, 18] on icon at bounding box center [121, 18] width 7 height 7
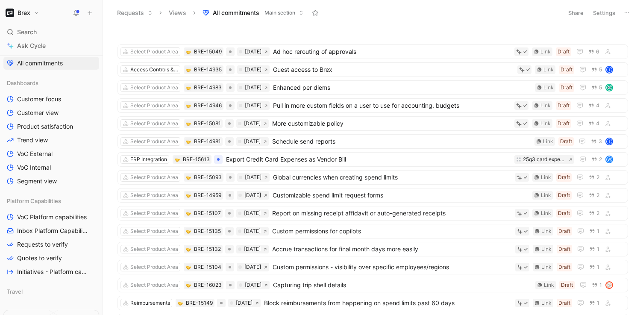
scroll to position [318, 0]
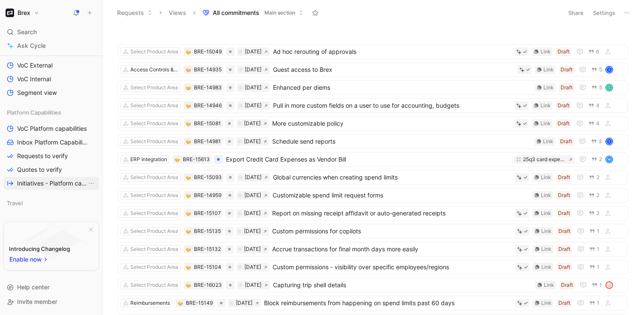
click at [56, 183] on span "Initiatives - Platform capabilities" at bounding box center [52, 183] width 70 height 9
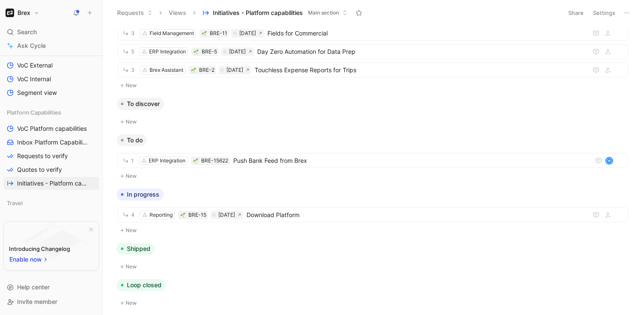
scroll to position [35, 0]
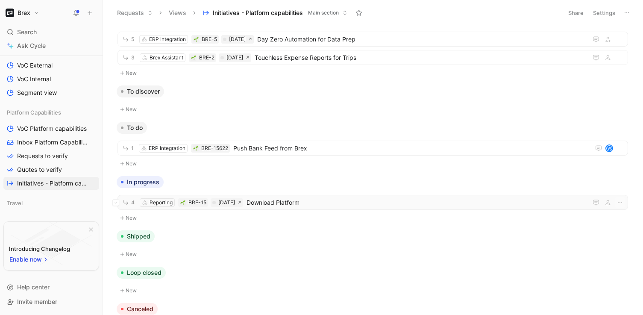
click at [287, 201] on span "Download Platform" at bounding box center [416, 203] width 338 height 10
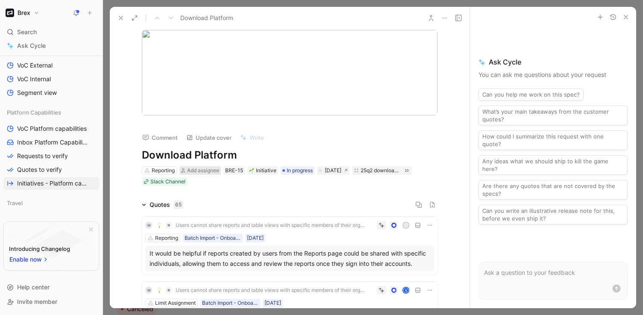
click at [207, 170] on span "Add assignee" at bounding box center [203, 170] width 32 height 6
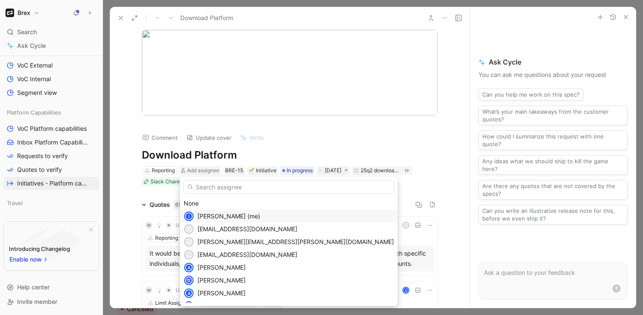
click at [208, 216] on span "Ines Kirby (me)" at bounding box center [229, 215] width 63 height 7
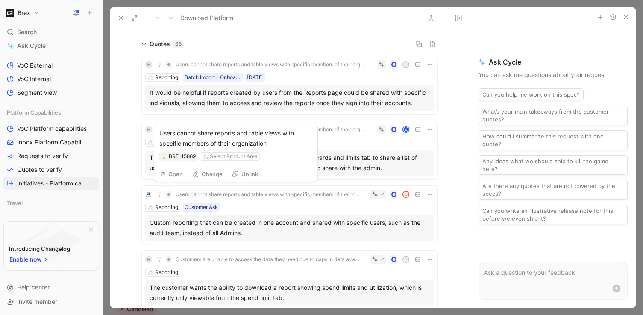
scroll to position [161, 0]
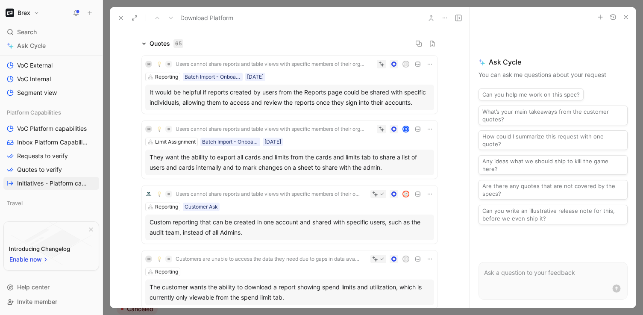
click at [429, 128] on icon at bounding box center [430, 129] width 7 height 7
click at [319, 129] on span "Users cannot share reports and table views with specific members of their organ…" at bounding box center [271, 129] width 191 height 7
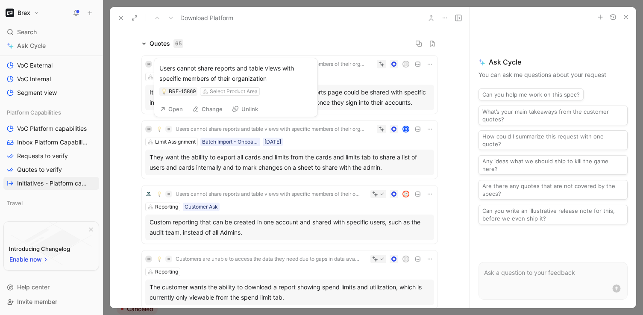
click at [328, 129] on span "Users cannot share reports and table views with specific members of their organ…" at bounding box center [271, 129] width 191 height 7
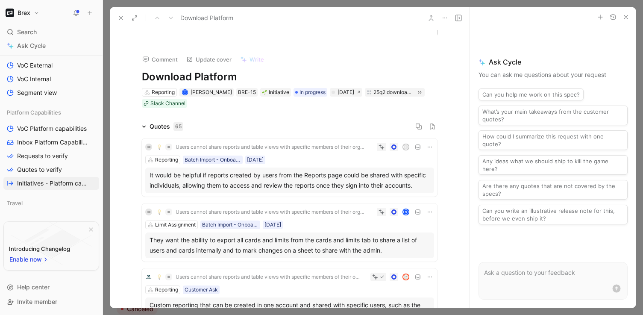
scroll to position [71, 0]
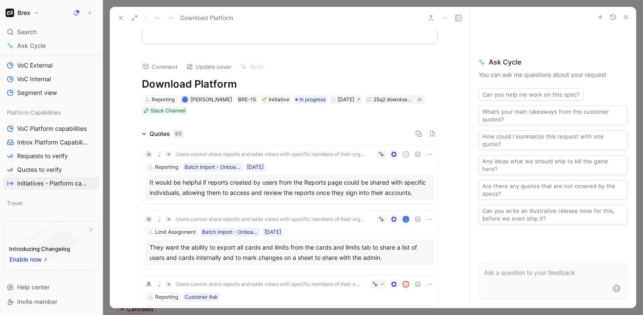
click at [324, 251] on div "They want the ability to export all cards and limits from the cards and limits …" at bounding box center [290, 252] width 280 height 21
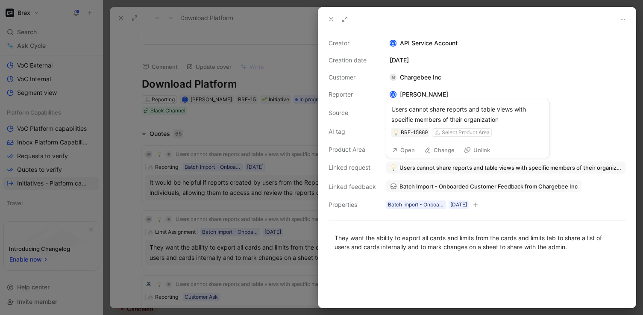
click at [428, 168] on span "Users cannot share reports and table views with specific members of their organ…" at bounding box center [511, 168] width 222 height 8
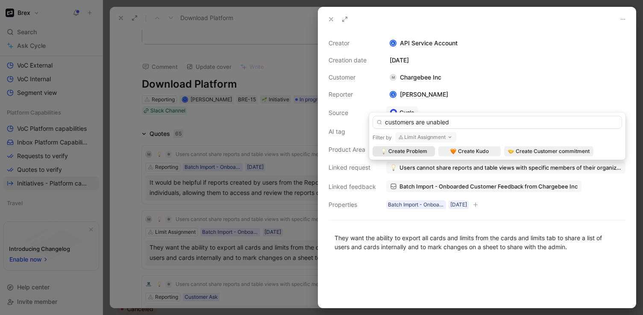
type input "customers are unabled"
click at [447, 136] on button "Limit Assignment" at bounding box center [425, 137] width 61 height 10
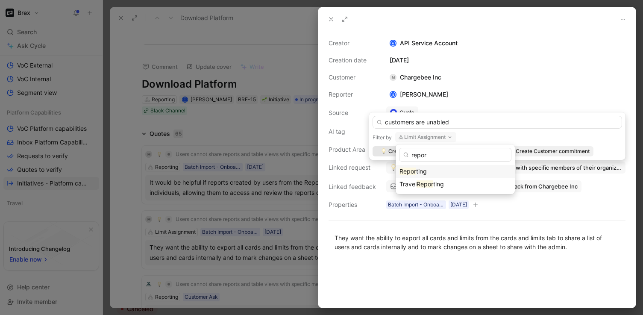
type input "repor"
click at [429, 172] on div "Repor ting" at bounding box center [456, 171] width 112 height 10
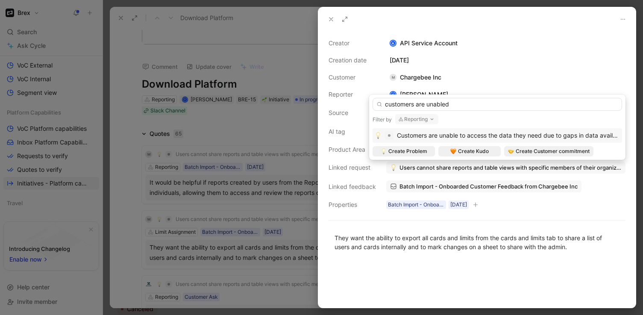
click at [451, 136] on span "Customers are unable to access the data they need due to gaps in data availabil…" at bounding box center [513, 135] width 233 height 7
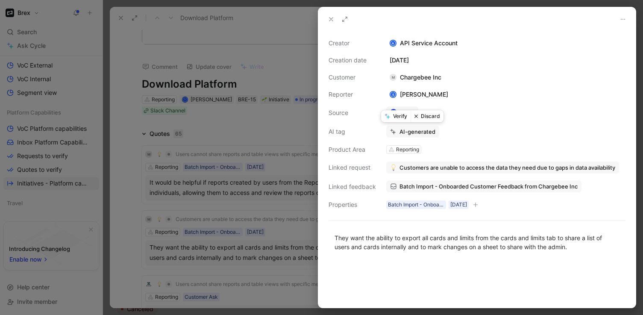
click at [398, 115] on button "Verify" at bounding box center [395, 116] width 29 height 12
click at [330, 20] on use at bounding box center [331, 19] width 3 height 3
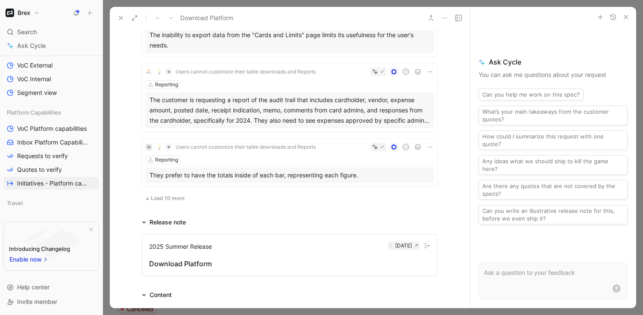
scroll to position [668, 0]
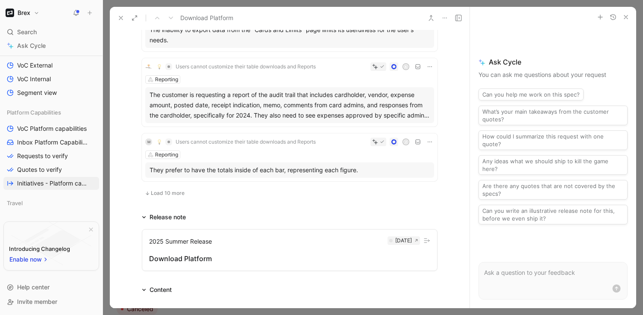
click at [168, 195] on span "Load 10 more" at bounding box center [168, 193] width 34 height 7
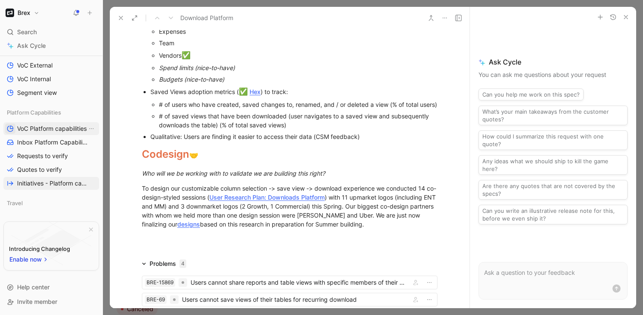
scroll to position [2091, 0]
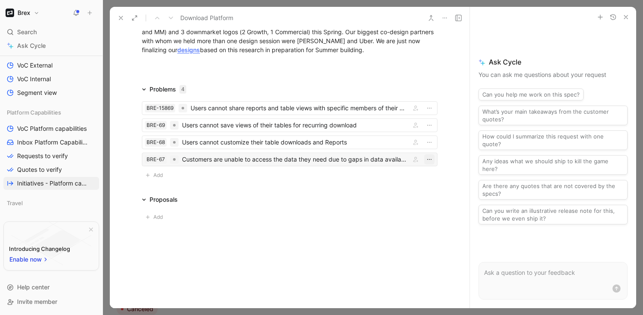
click at [430, 159] on icon "button" at bounding box center [429, 159] width 7 height 7
click at [257, 158] on div "Customers are unable to access the data they need due to gaps in data availabil…" at bounding box center [294, 159] width 225 height 10
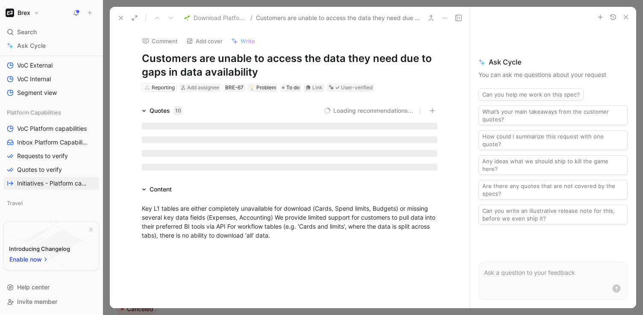
click at [199, 53] on h1 "Customers are unable to access the data they need due to gaps in data availabil…" at bounding box center [290, 65] width 296 height 27
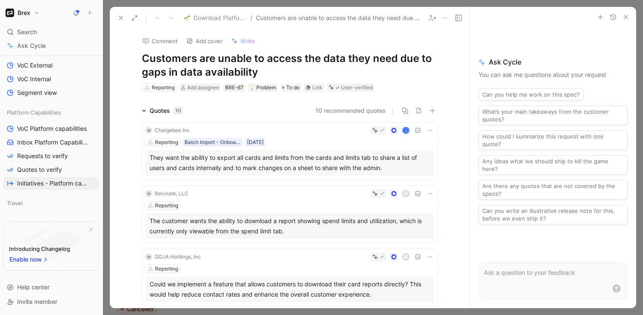
drag, startPoint x: 195, startPoint y: 62, endPoint x: 117, endPoint y: 63, distance: 78.7
click at [117, 63] on div "Comment Add cover Write Customers are unable to access the data they need due t…" at bounding box center [290, 168] width 360 height 279
click at [531, 16] on div at bounding box center [553, 17] width 156 height 10
click at [629, 15] on icon "button" at bounding box center [626, 17] width 7 height 7
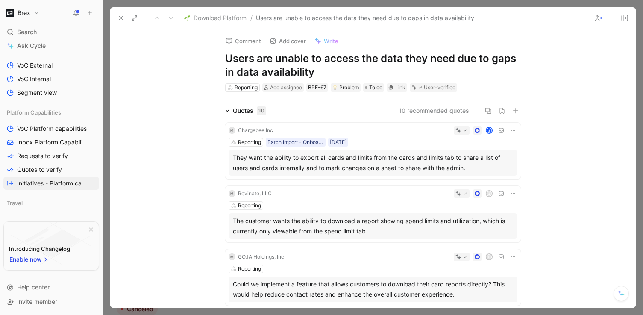
click at [119, 19] on use at bounding box center [120, 17] width 3 height 3
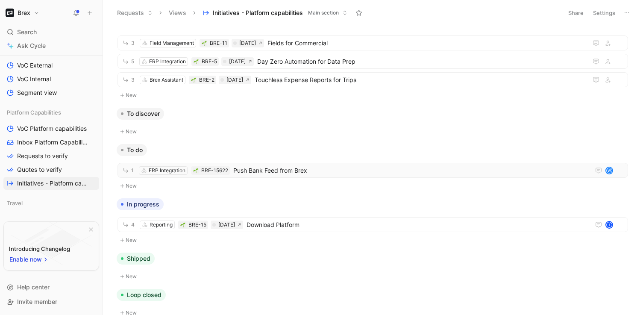
scroll to position [13, 0]
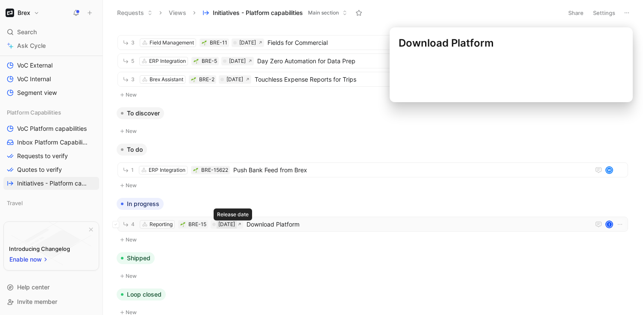
click at [235, 225] on div "Jul 07, 2025" at bounding box center [226, 224] width 17 height 9
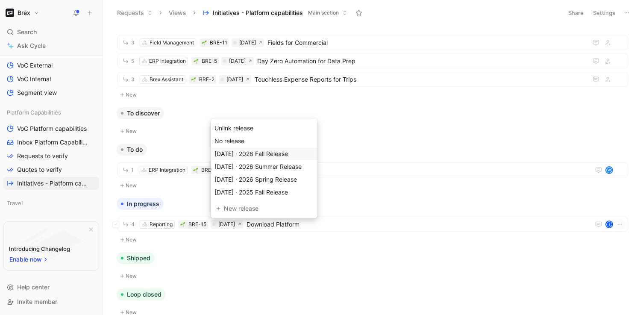
click at [257, 155] on span "Oct 18, 2026 · 2026 Fall Release" at bounding box center [252, 153] width 74 height 7
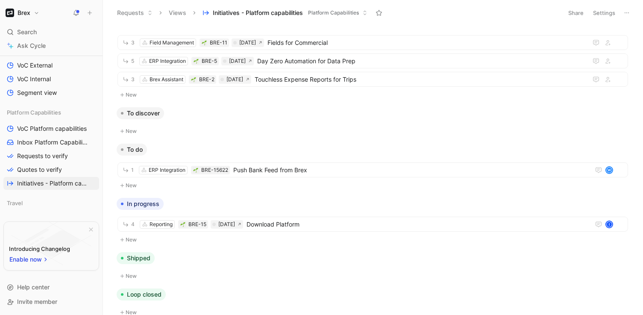
scroll to position [0, 0]
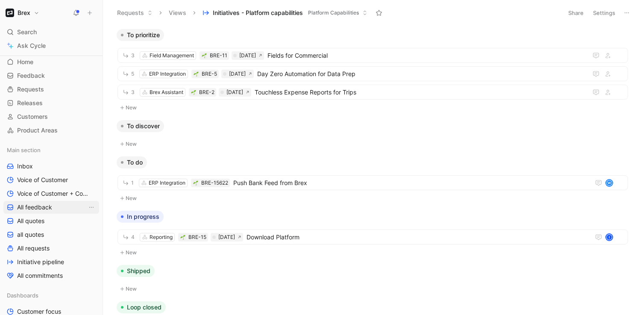
scroll to position [21, 0]
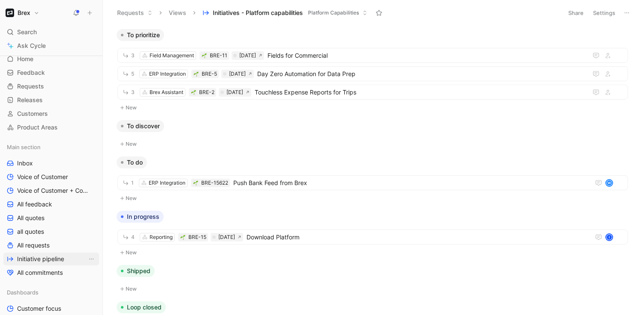
click at [54, 254] on link "Initiative pipeline" at bounding box center [51, 259] width 96 height 13
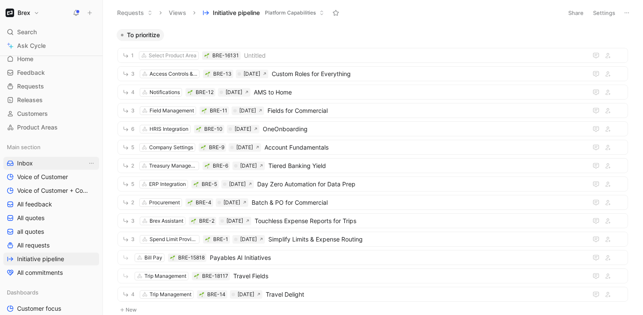
click at [47, 166] on link "Inbox" at bounding box center [51, 163] width 96 height 13
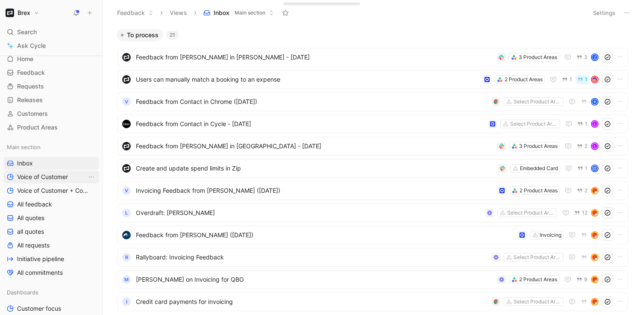
click at [48, 176] on span "Voice of Customer" at bounding box center [42, 177] width 51 height 9
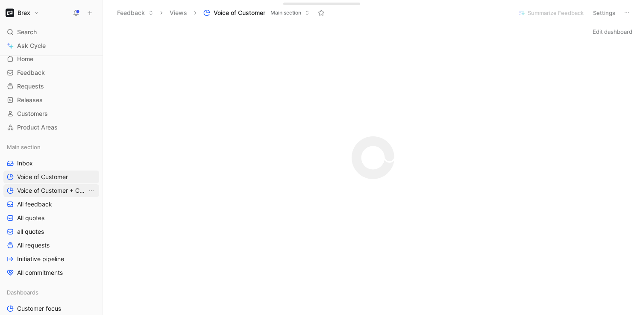
click at [55, 189] on span "Voice of Customer + Commercial NRR Feedback" at bounding box center [52, 190] width 70 height 9
click at [56, 178] on span "Voice of Customer" at bounding box center [42, 177] width 51 height 9
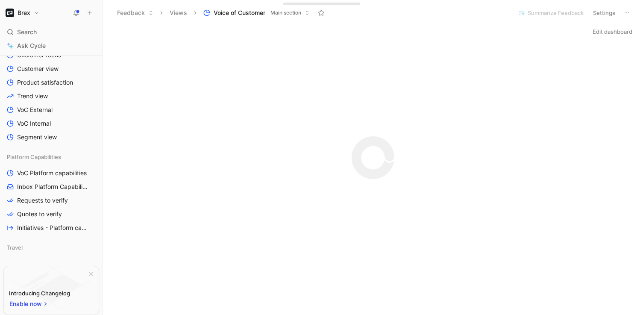
scroll to position [282, 0]
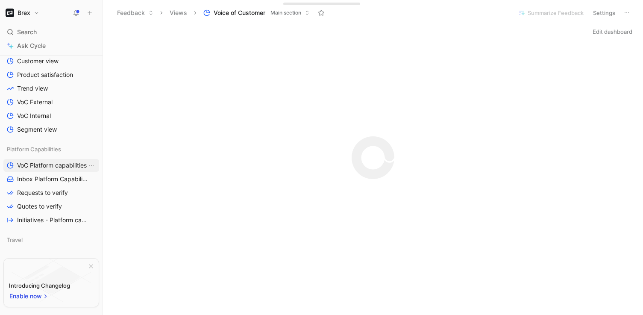
click at [47, 164] on span "VoC Platform capabilities" at bounding box center [52, 165] width 70 height 9
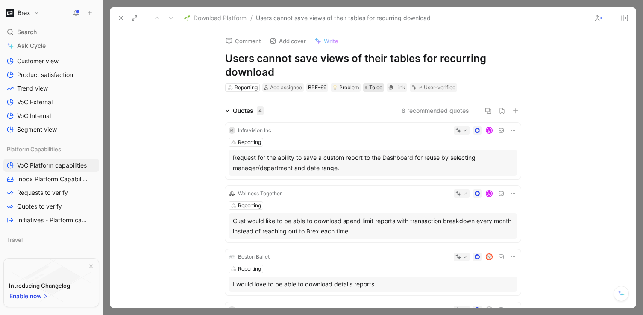
click at [375, 85] on span "To do" at bounding box center [375, 87] width 13 height 9
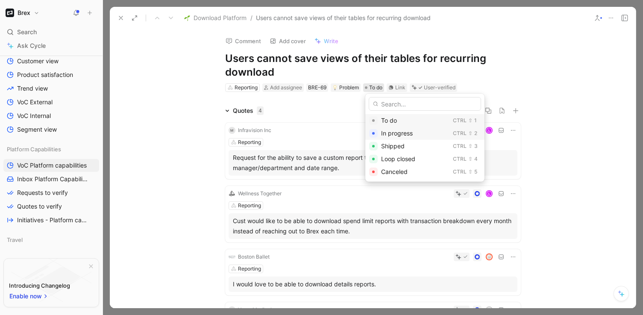
click at [391, 135] on span "In progress" at bounding box center [397, 133] width 32 height 7
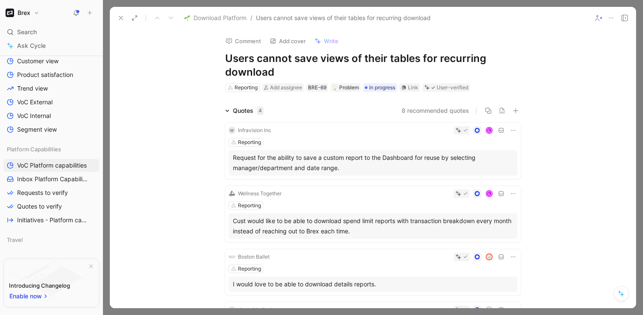
click at [599, 23] on button at bounding box center [598, 18] width 12 height 12
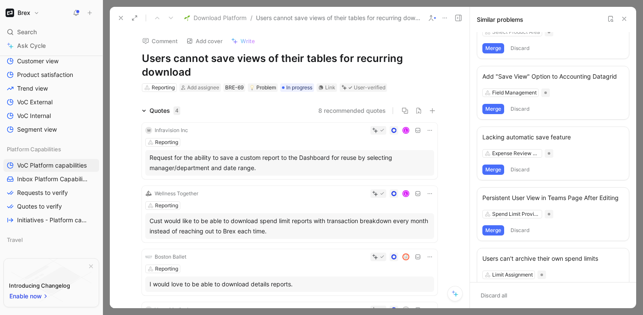
scroll to position [109, 0]
click at [496, 107] on button "Merge" at bounding box center [494, 108] width 22 height 10
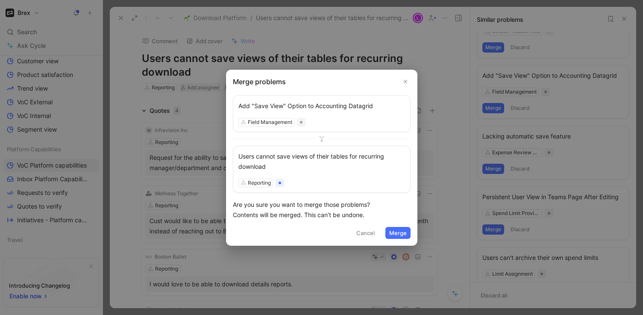
click at [394, 235] on button "Merge" at bounding box center [398, 233] width 25 height 12
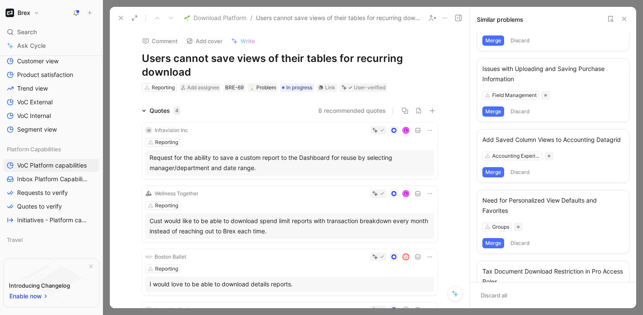
scroll to position [361, 0]
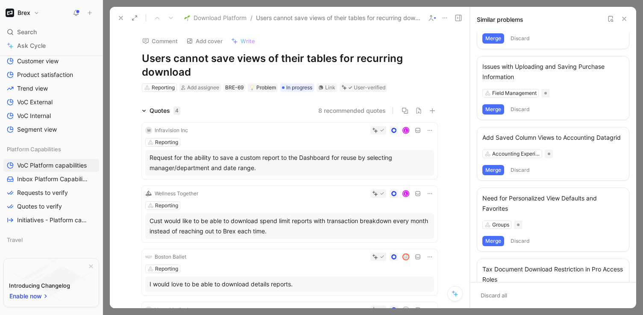
click at [492, 171] on button "Merge" at bounding box center [494, 170] width 22 height 10
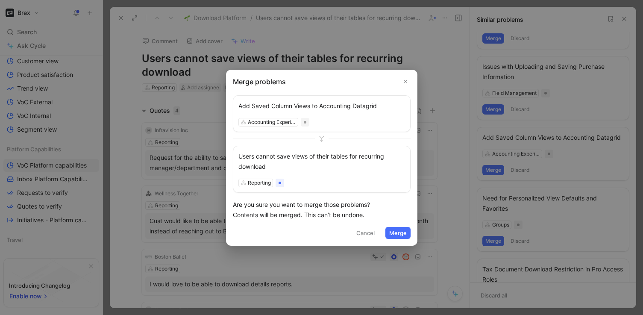
click at [392, 234] on button "Merge" at bounding box center [398, 233] width 25 height 12
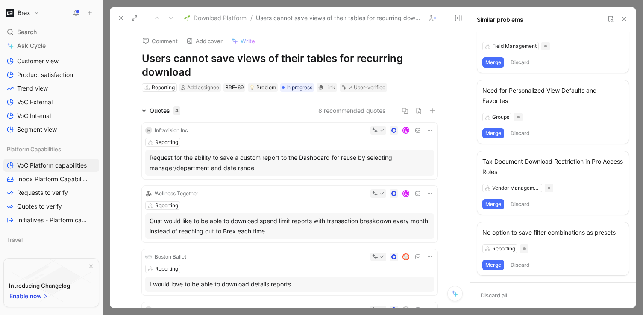
scroll to position [408, 0]
click at [492, 266] on button "Merge" at bounding box center [494, 264] width 22 height 10
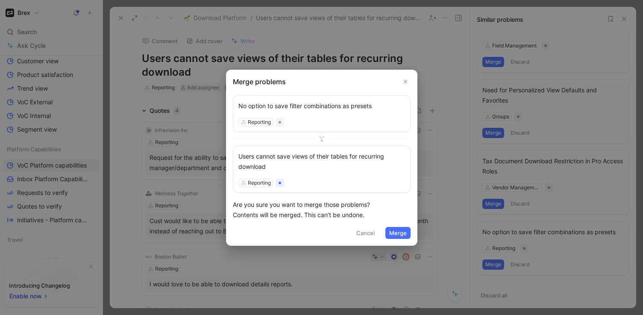
click at [392, 230] on button "Merge" at bounding box center [398, 233] width 25 height 12
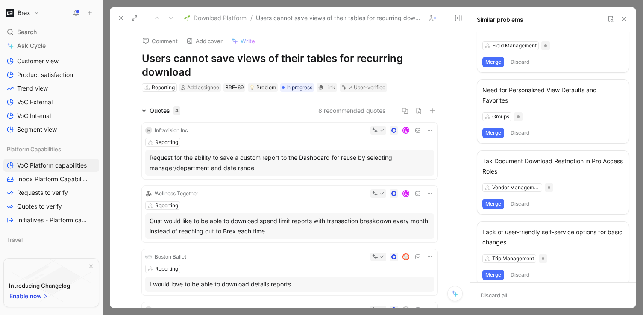
scroll to position [419, 0]
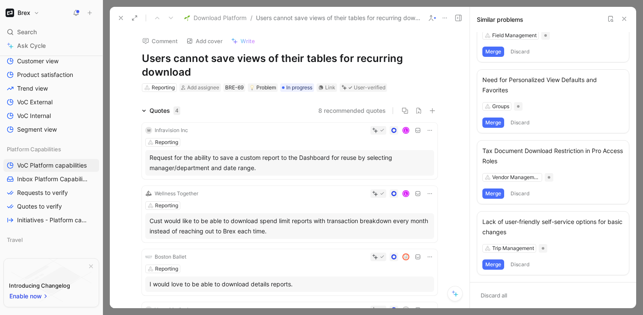
click at [624, 20] on icon at bounding box center [624, 18] width 7 height 7
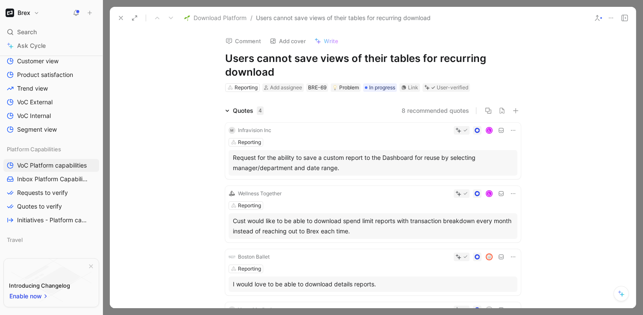
click at [120, 21] on icon at bounding box center [121, 18] width 7 height 7
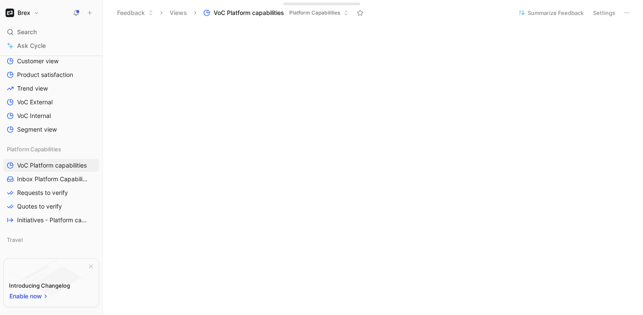
scroll to position [335, 0]
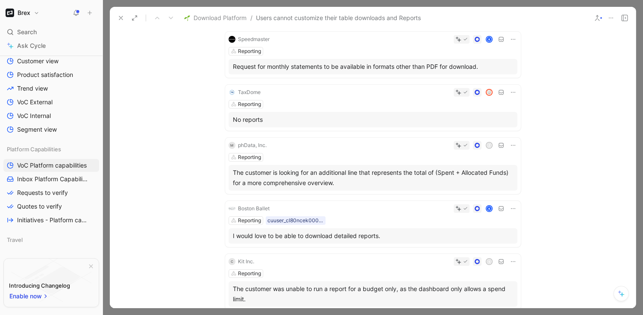
scroll to position [385, 0]
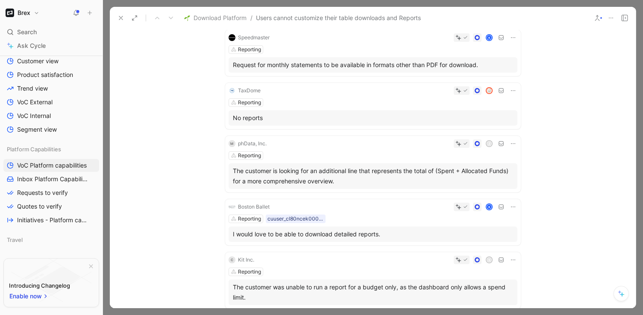
click at [466, 88] on icon at bounding box center [465, 90] width 5 height 5
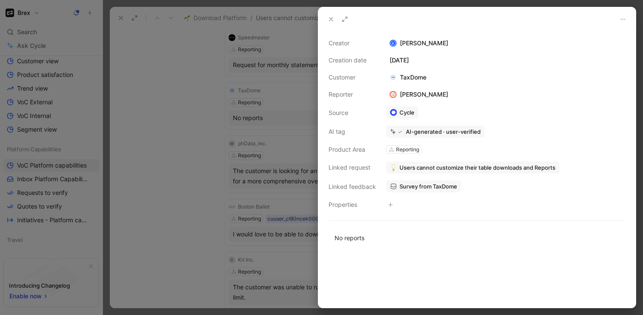
click at [327, 19] on button at bounding box center [331, 19] width 12 height 12
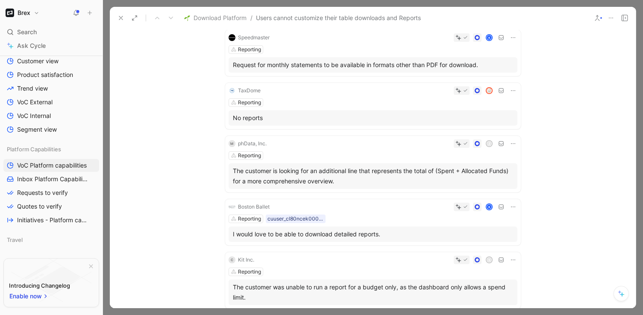
click at [513, 144] on icon at bounding box center [513, 143] width 7 height 7
click at [491, 199] on span "Delete quote" at bounding box center [487, 197] width 36 height 7
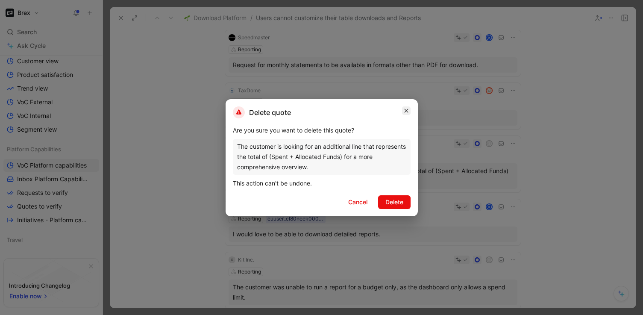
click at [410, 111] on button "button" at bounding box center [406, 110] width 9 height 9
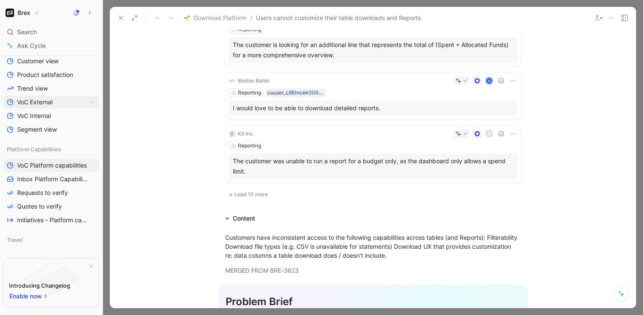
scroll to position [518, 0]
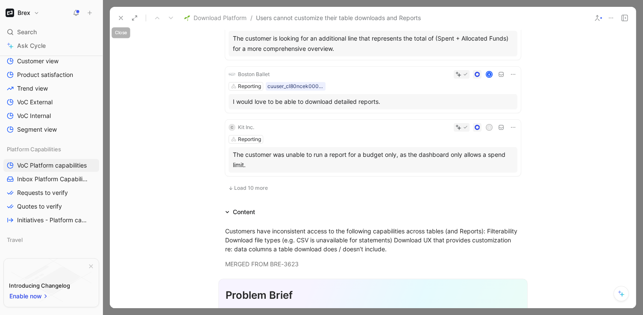
click at [121, 18] on icon at bounding box center [121, 18] width 7 height 7
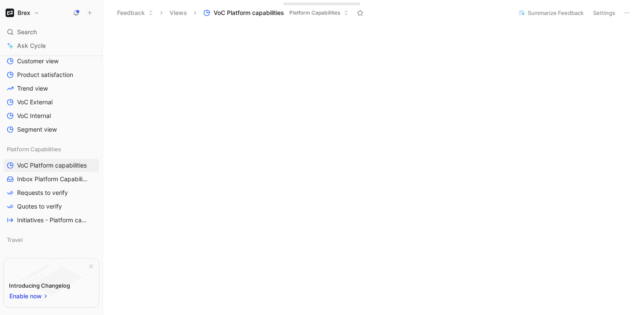
scroll to position [438, 0]
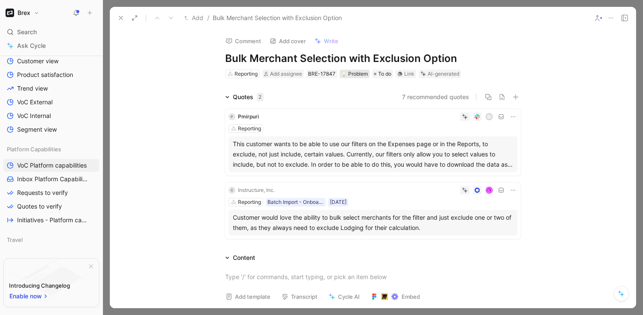
click at [358, 74] on div "Problem" at bounding box center [355, 74] width 27 height 9
click at [393, 55] on h1 "Bulk Merchant Selection with Exclusion Option" at bounding box center [373, 59] width 296 height 14
click at [246, 74] on div "Reporting" at bounding box center [246, 74] width 23 height 9
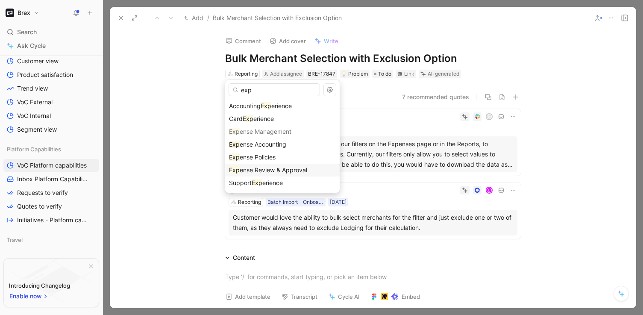
type input "exp"
click at [254, 167] on span "ense Review & Approval" at bounding box center [274, 169] width 68 height 7
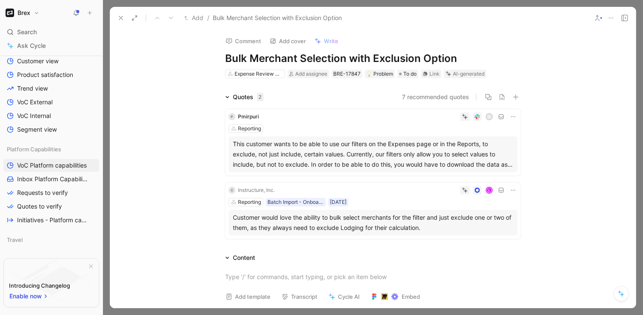
click at [119, 17] on icon at bounding box center [121, 18] width 7 height 7
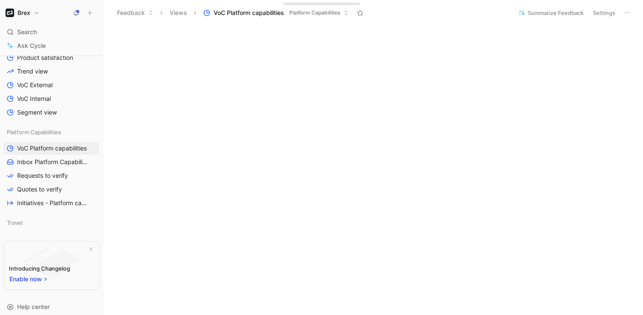
scroll to position [318, 0]
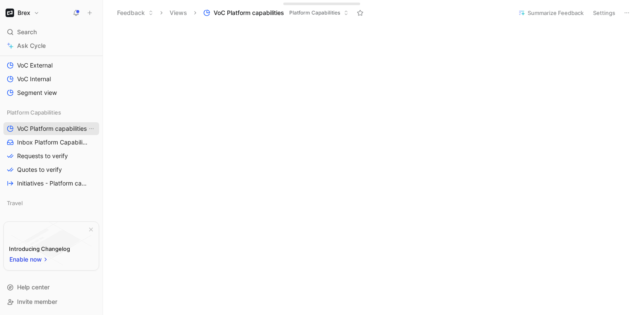
click at [69, 129] on span "VoC Platform capabilities" at bounding box center [52, 128] width 70 height 9
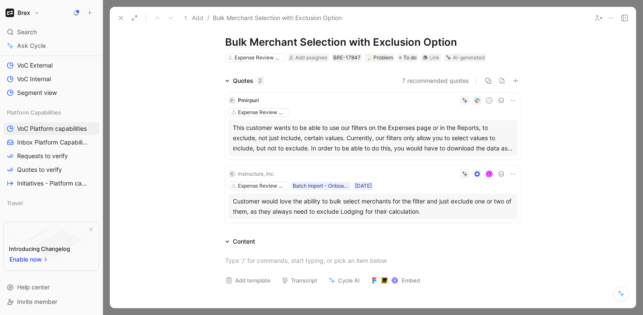
scroll to position [17, 0]
click at [612, 17] on icon at bounding box center [611, 18] width 7 height 7
click at [118, 20] on icon at bounding box center [121, 18] width 7 height 7
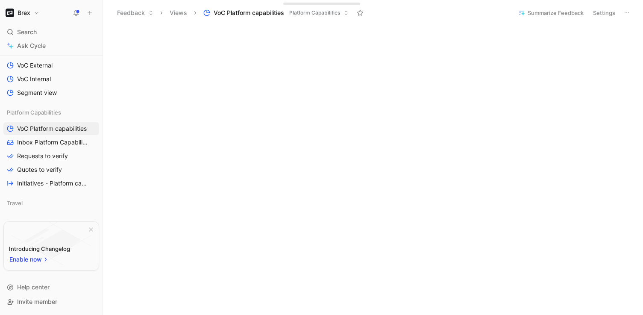
scroll to position [295, 0]
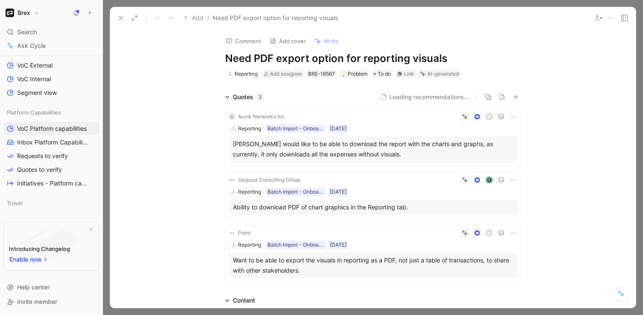
click at [248, 62] on h1 "Need PDF export option for reporting visuals" at bounding box center [373, 59] width 296 height 14
drag, startPoint x: 251, startPoint y: 62, endPoint x: 211, endPoint y: 61, distance: 39.8
click at [211, 61] on div "Comment Add cover Write Need PDF export option for reporting visuals Reporting …" at bounding box center [373, 54] width 328 height 50
drag, startPoint x: 341, startPoint y: 59, endPoint x: 310, endPoint y: 60, distance: 31.2
click at [310, 60] on h1 "User's want PDF export option for reporting visuals" at bounding box center [373, 59] width 296 height 14
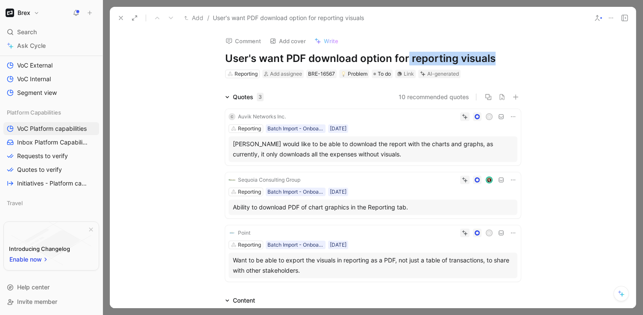
drag, startPoint x: 493, startPoint y: 58, endPoint x: 409, endPoint y: 58, distance: 84.6
click at [409, 58] on h1 "User's want PDF download option for reporting visuals" at bounding box center [373, 59] width 296 height 14
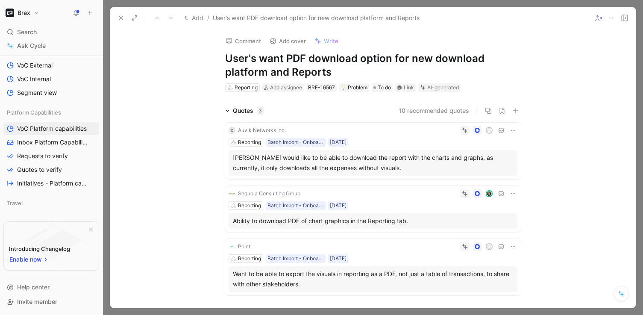
click at [569, 79] on div "Comment Add cover Write User's want PDF download option for new download platfo…" at bounding box center [373, 168] width 526 height 279
click at [301, 58] on h1 "User's want PDF download option for new download platform and Reports" at bounding box center [373, 65] width 296 height 27
click at [411, 59] on h1 "User's want PDF download option for new download platform and Reports" at bounding box center [373, 65] width 296 height 27
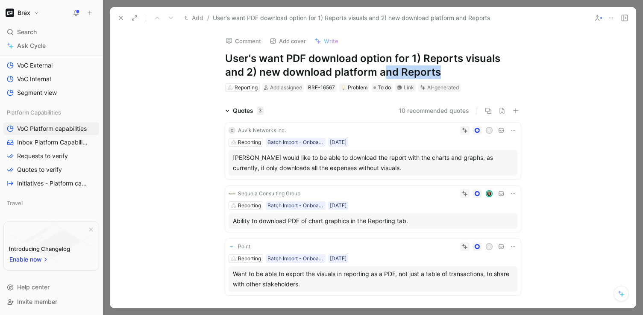
drag, startPoint x: 418, startPoint y: 73, endPoint x: 357, endPoint y: 74, distance: 60.3
click at [357, 74] on h1 "User's want PDF download option for 1) Reports visuals and 2) new download plat…" at bounding box center [373, 65] width 296 height 27
click at [566, 79] on div "Comment Add cover Write User's want PDF download option for 1) Reports visuals …" at bounding box center [373, 168] width 526 height 279
click at [401, 66] on h1 "User's want PDF download option for 1) Reports visuals and 2) new download plat…" at bounding box center [373, 65] width 296 height 27
click at [422, 60] on h1 "User's want PDF download option for 1) Reports visuals and 2) new download plat…" at bounding box center [373, 65] width 296 height 27
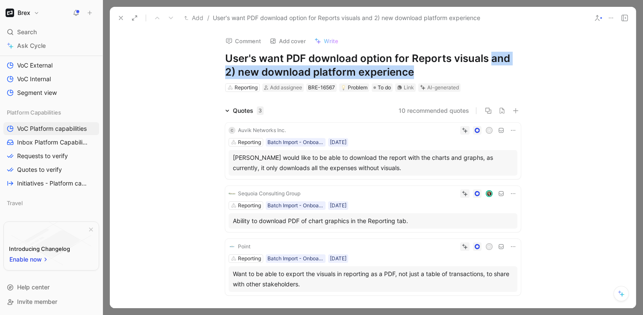
drag, startPoint x: 490, startPoint y: 59, endPoint x: 485, endPoint y: 72, distance: 14.1
click at [485, 72] on h1 "User's want PDF download option for Reports visuals and 2) new download platfor…" at bounding box center [373, 65] width 296 height 27
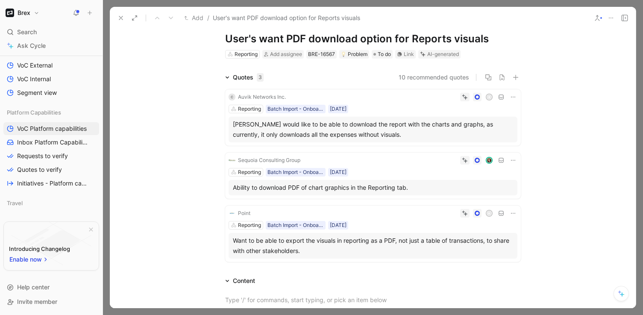
scroll to position [21, 0]
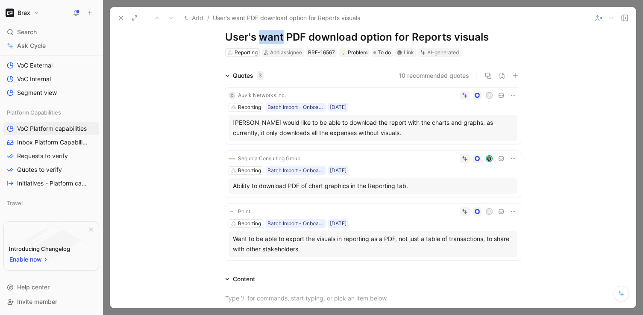
drag, startPoint x: 282, startPoint y: 38, endPoint x: 258, endPoint y: 38, distance: 23.9
click at [258, 38] on h1 "User's want PDF download option for Reports visuals" at bounding box center [373, 37] width 296 height 14
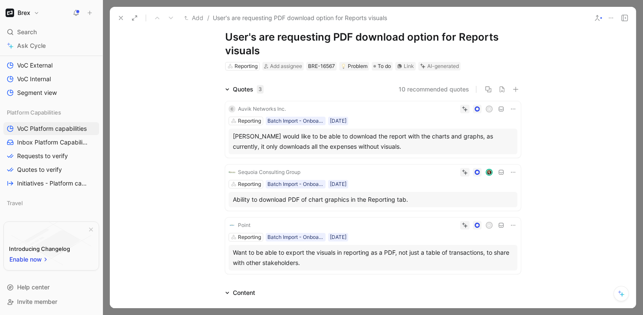
click at [199, 56] on div "Comment Add cover Write User's are requesting PDF download option for Reports v…" at bounding box center [373, 168] width 526 height 279
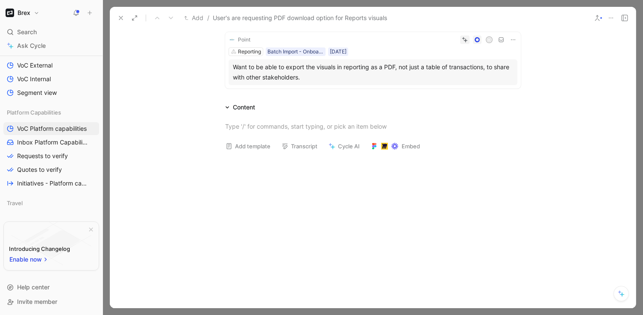
scroll to position [232, 0]
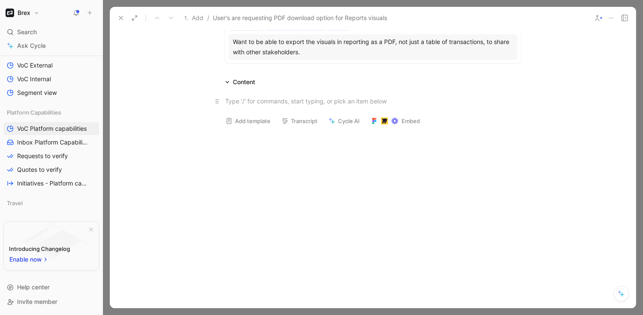
click at [241, 105] on div at bounding box center [373, 101] width 296 height 9
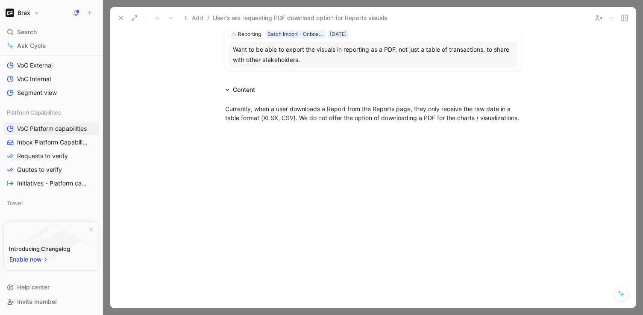
click at [120, 19] on icon at bounding box center [121, 18] width 7 height 7
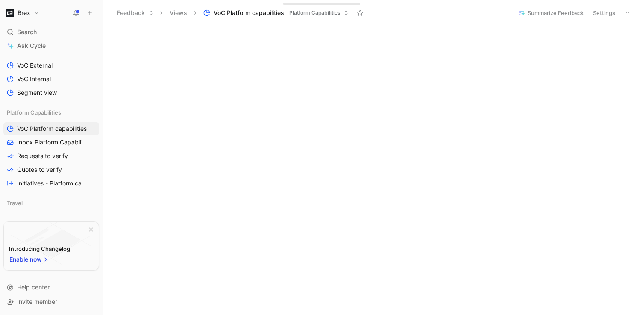
scroll to position [352, 0]
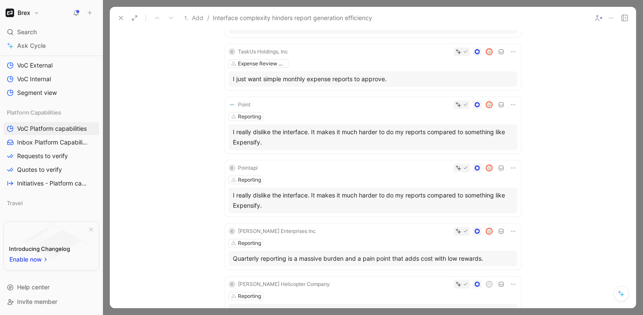
scroll to position [130, 0]
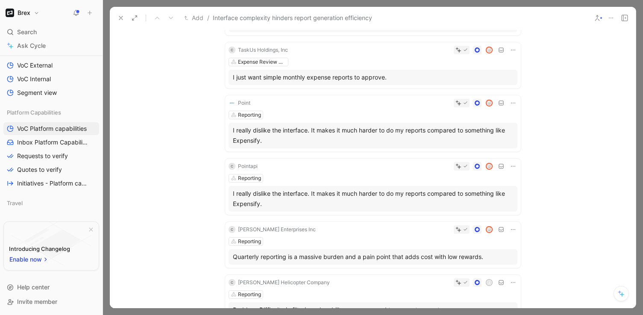
click at [512, 165] on icon at bounding box center [513, 166] width 7 height 7
click at [489, 218] on span "Delete quote" at bounding box center [487, 220] width 36 height 7
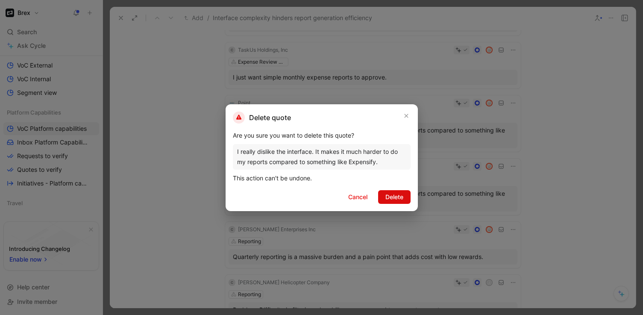
click at [396, 198] on span "Delete" at bounding box center [395, 197] width 18 height 10
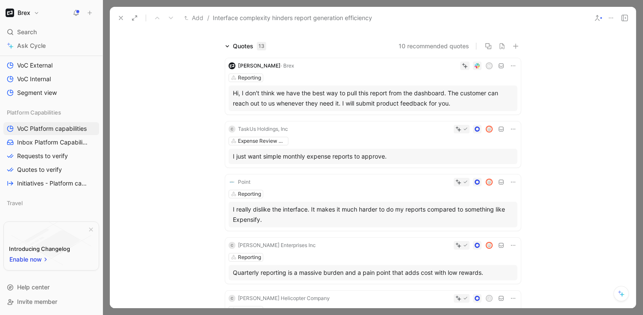
scroll to position [56, 0]
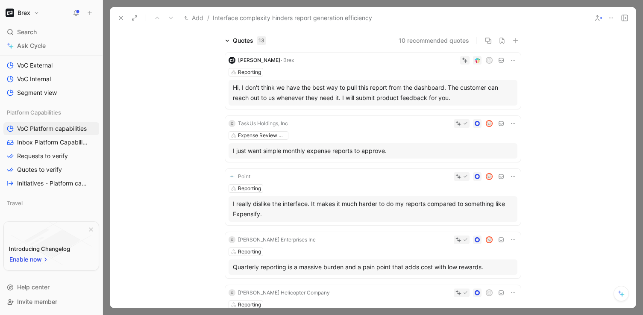
click at [283, 87] on div "Hi, I don't think we have the best way to pull this report from the dashboard. …" at bounding box center [373, 93] width 280 height 21
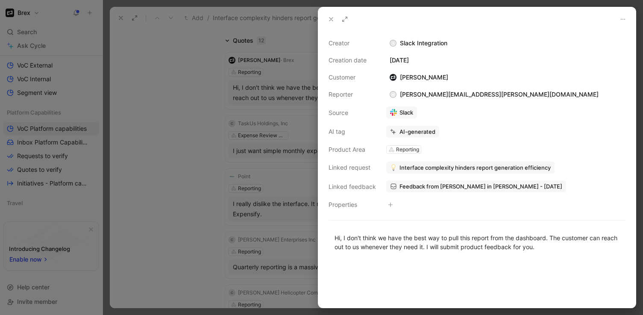
scroll to position [8, 0]
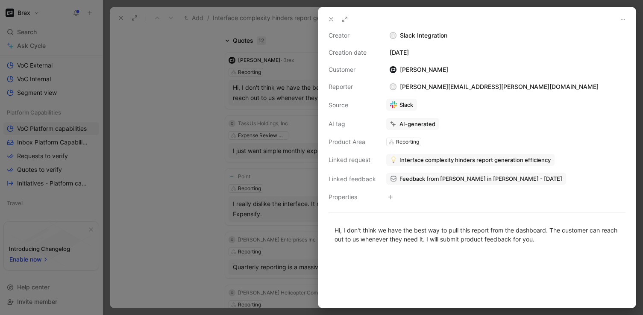
click at [330, 19] on icon at bounding box center [331, 19] width 7 height 7
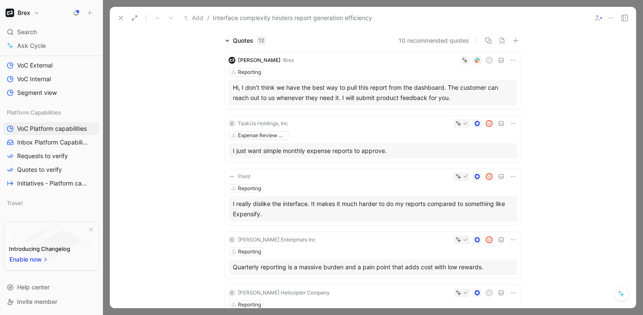
click at [511, 62] on icon at bounding box center [513, 60] width 7 height 7
click at [488, 113] on span "Delete quote" at bounding box center [487, 114] width 36 height 7
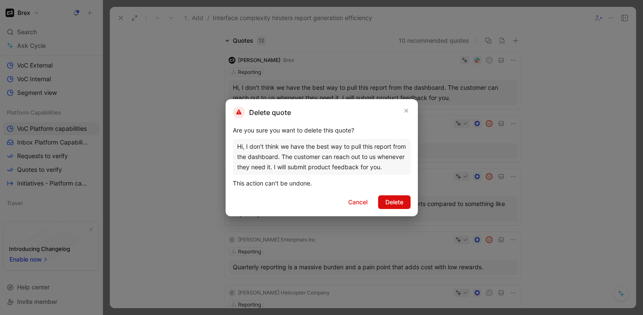
click at [392, 202] on span "Delete" at bounding box center [395, 202] width 18 height 10
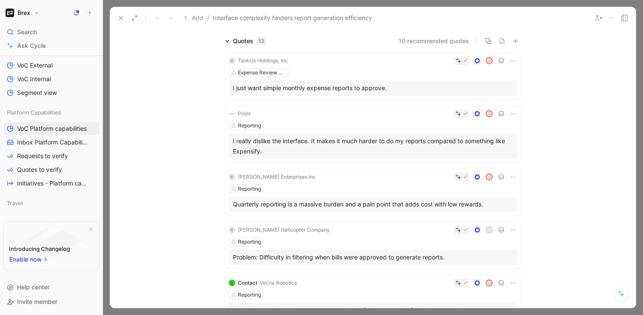
scroll to position [56, 0]
click at [513, 113] on icon at bounding box center [513, 114] width 7 height 7
click at [254, 112] on div at bounding box center [386, 114] width 264 height 9
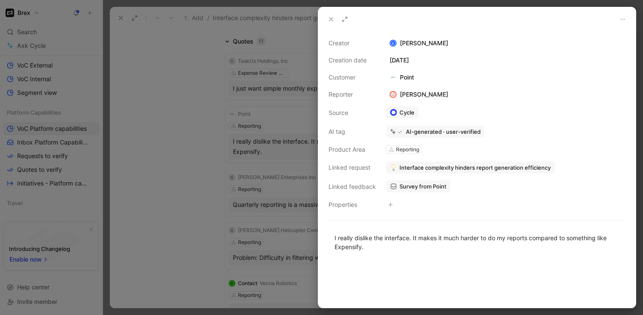
click at [421, 166] on span "Interface complexity hinders report generation efficiency" at bounding box center [475, 168] width 151 height 8
click at [328, 21] on icon at bounding box center [331, 19] width 7 height 7
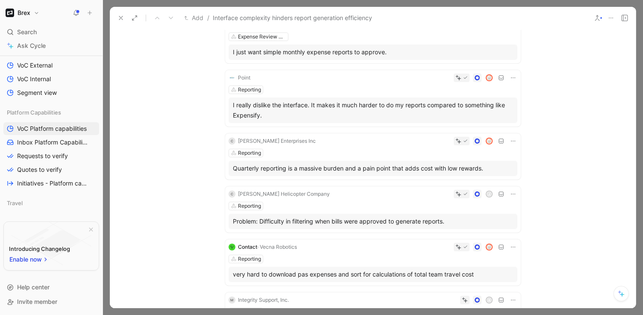
scroll to position [92, 0]
click at [288, 198] on div "C [PERSON_NAME] Helicopter Company" at bounding box center [279, 194] width 103 height 10
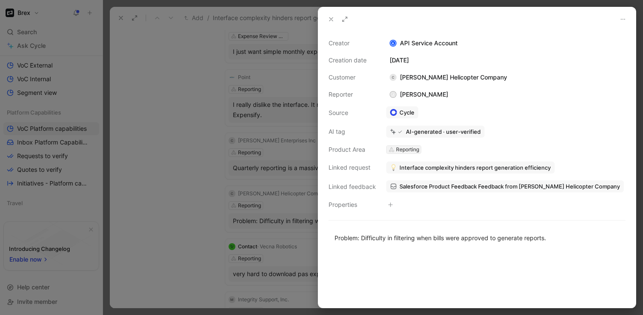
click at [401, 147] on div "Reporting" at bounding box center [407, 149] width 23 height 9
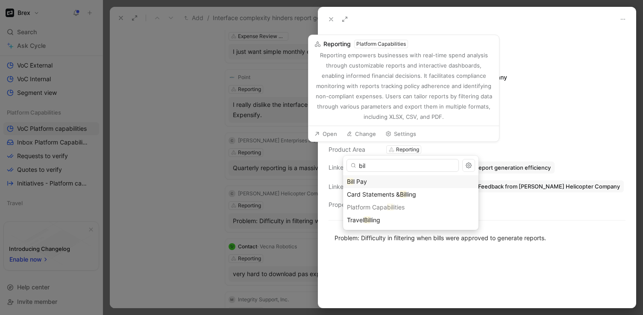
type input "bil"
click at [371, 182] on div "Bil l Pay" at bounding box center [411, 182] width 128 height 10
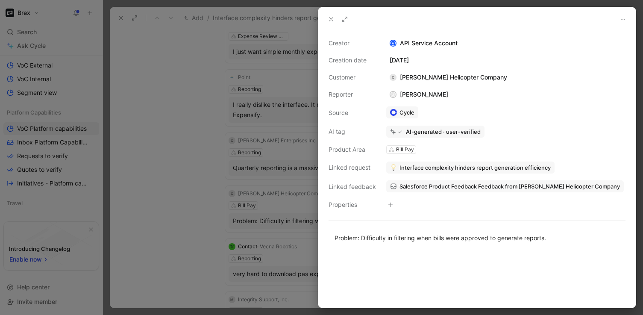
click at [328, 18] on icon at bounding box center [331, 19] width 7 height 7
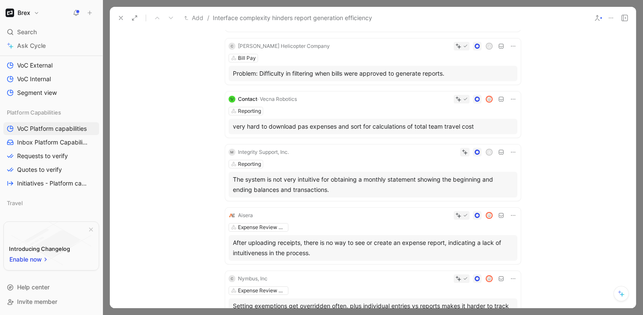
scroll to position [246, 0]
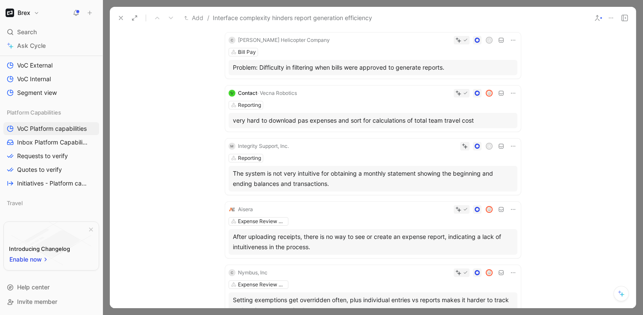
click at [306, 173] on div "The system is not very intuitive for obtaining a monthly statement showing the …" at bounding box center [373, 178] width 280 height 21
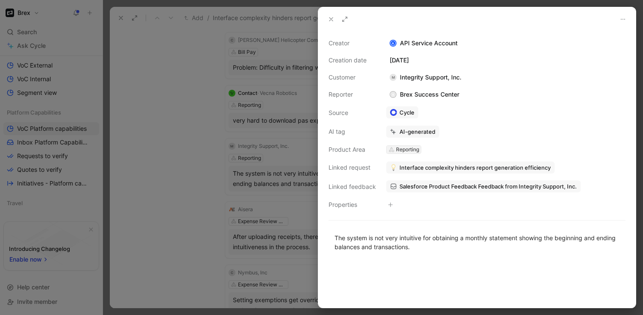
click at [397, 147] on div "Reporting" at bounding box center [407, 149] width 23 height 9
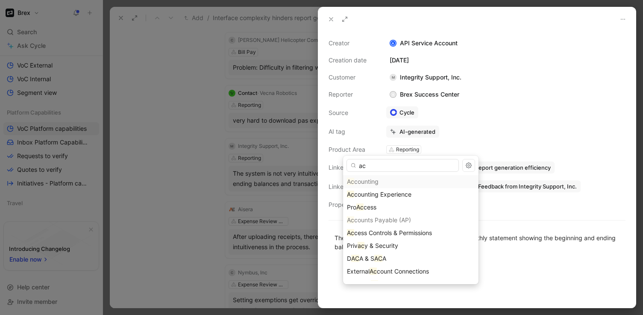
type input "a"
type input "rep"
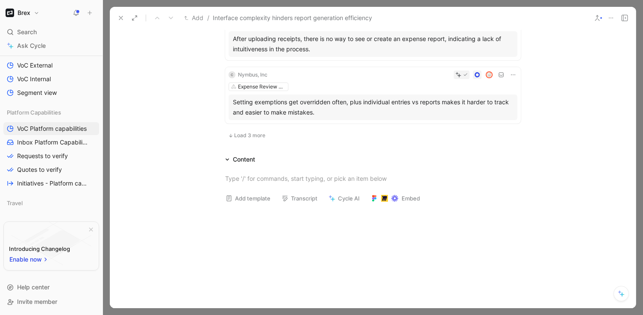
scroll to position [445, 0]
click at [121, 19] on icon at bounding box center [121, 18] width 7 height 7
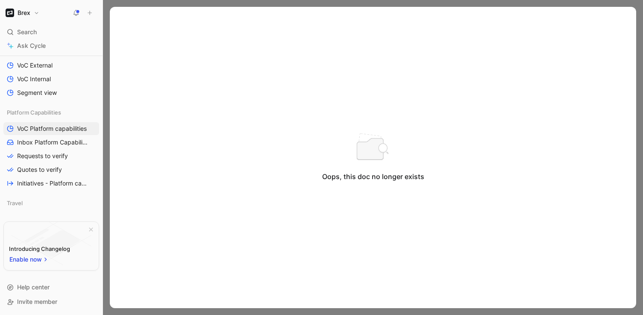
click at [150, 6] on div at bounding box center [373, 157] width 540 height 315
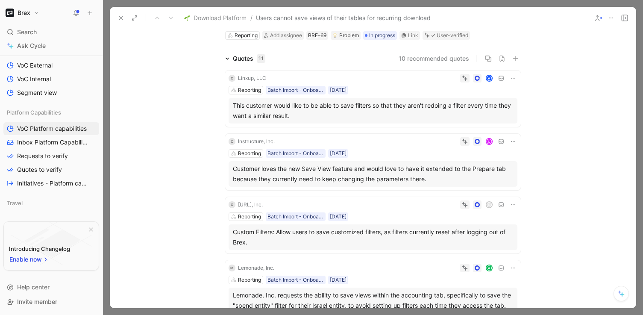
scroll to position [22, 0]
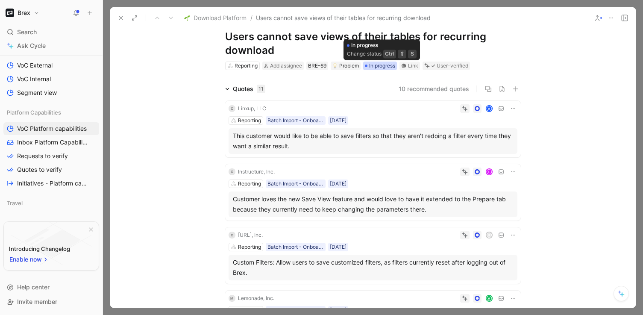
click at [389, 68] on span "In progress" at bounding box center [382, 66] width 26 height 9
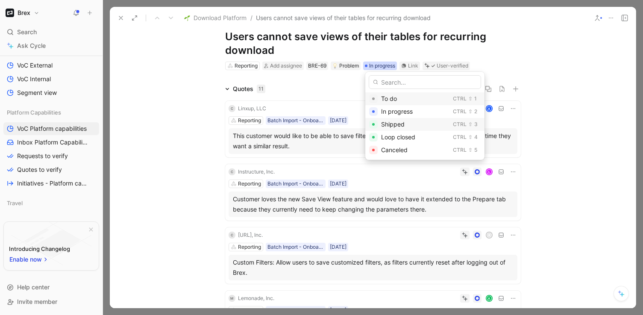
click at [392, 126] on span "Shipped" at bounding box center [393, 124] width 24 height 7
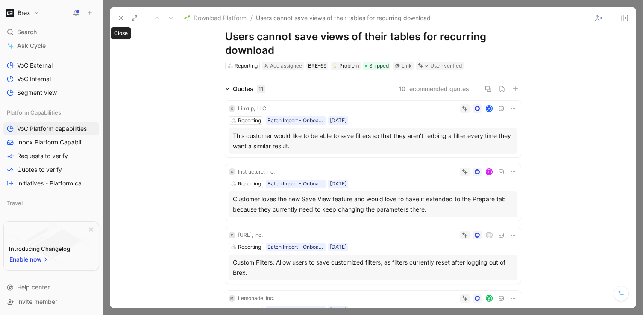
click at [119, 17] on icon at bounding box center [121, 18] width 7 height 7
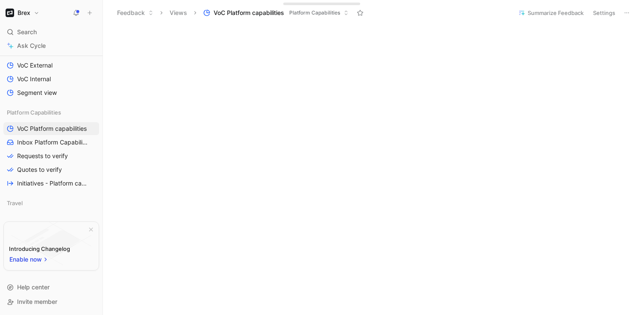
scroll to position [367, 0]
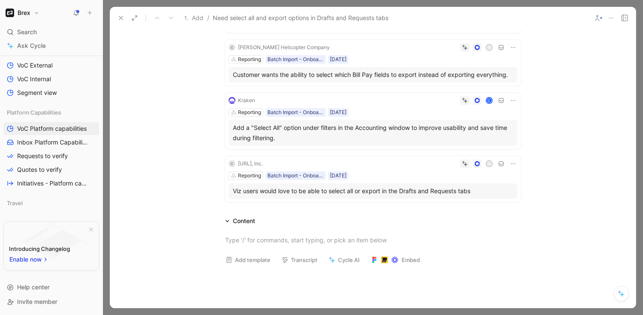
scroll to position [147, 0]
click at [243, 175] on div "Reporting" at bounding box center [249, 175] width 23 height 9
type input "task"
click at [255, 206] on div "Task s" at bounding box center [286, 207] width 107 height 10
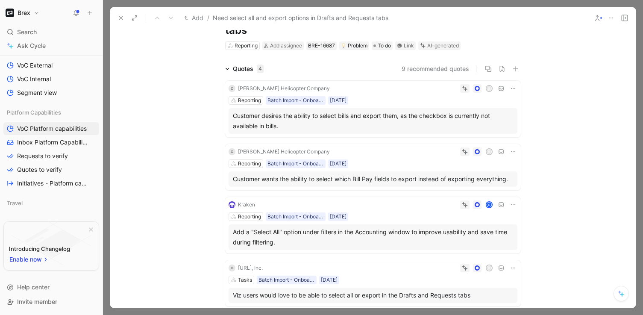
scroll to position [34, 0]
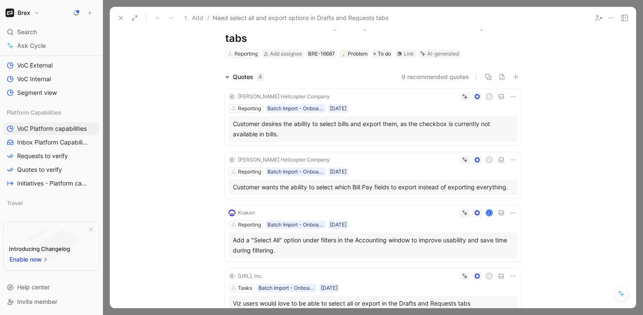
click at [116, 19] on button at bounding box center [121, 18] width 12 height 12
